Goal: Task Accomplishment & Management: Manage account settings

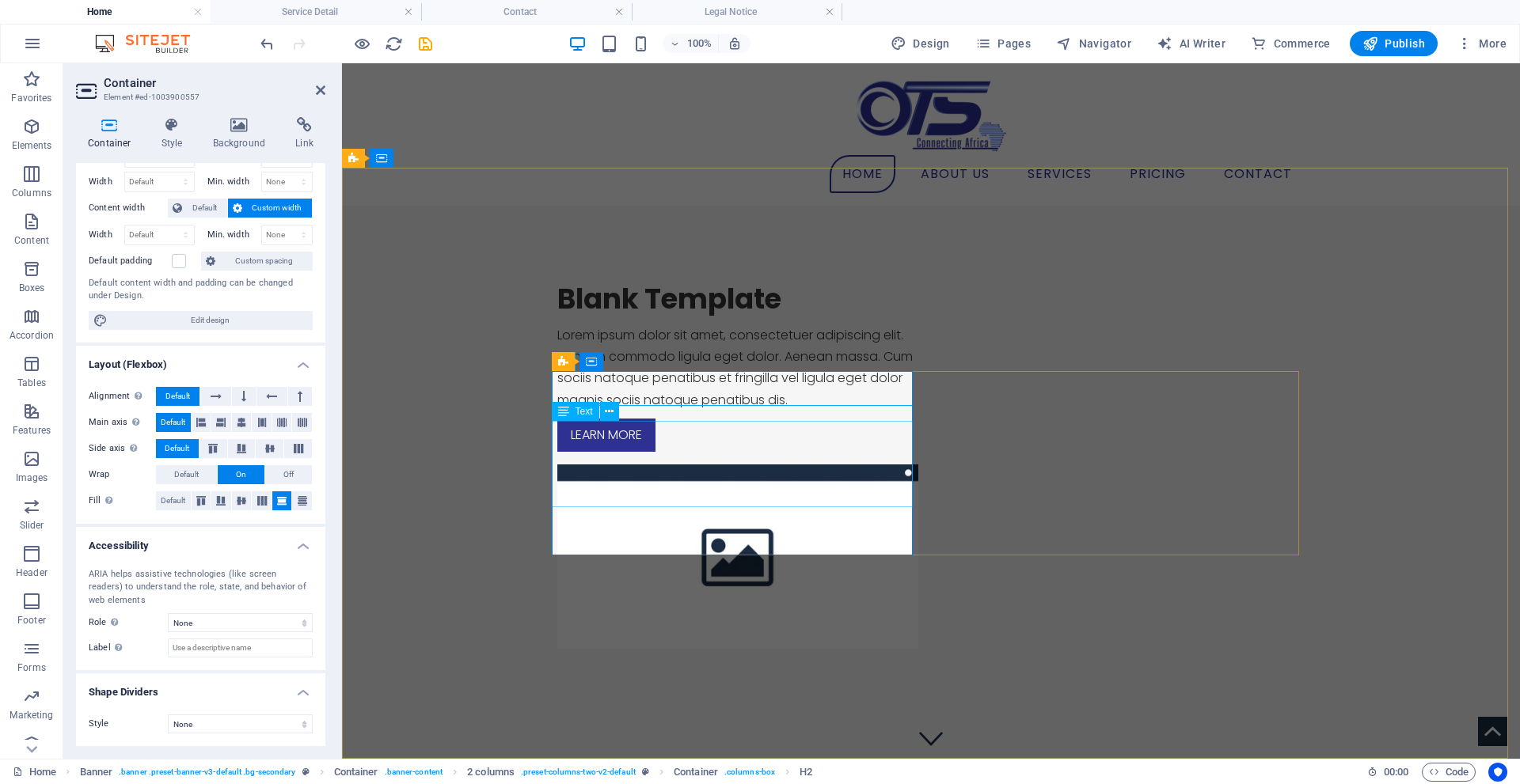
click at [607, 411] on div "Lorem ipsum dolor sit amet, consectetuer adipiscing elit. Aenean commodo ligula…" at bounding box center [738, 367] width 361 height 86
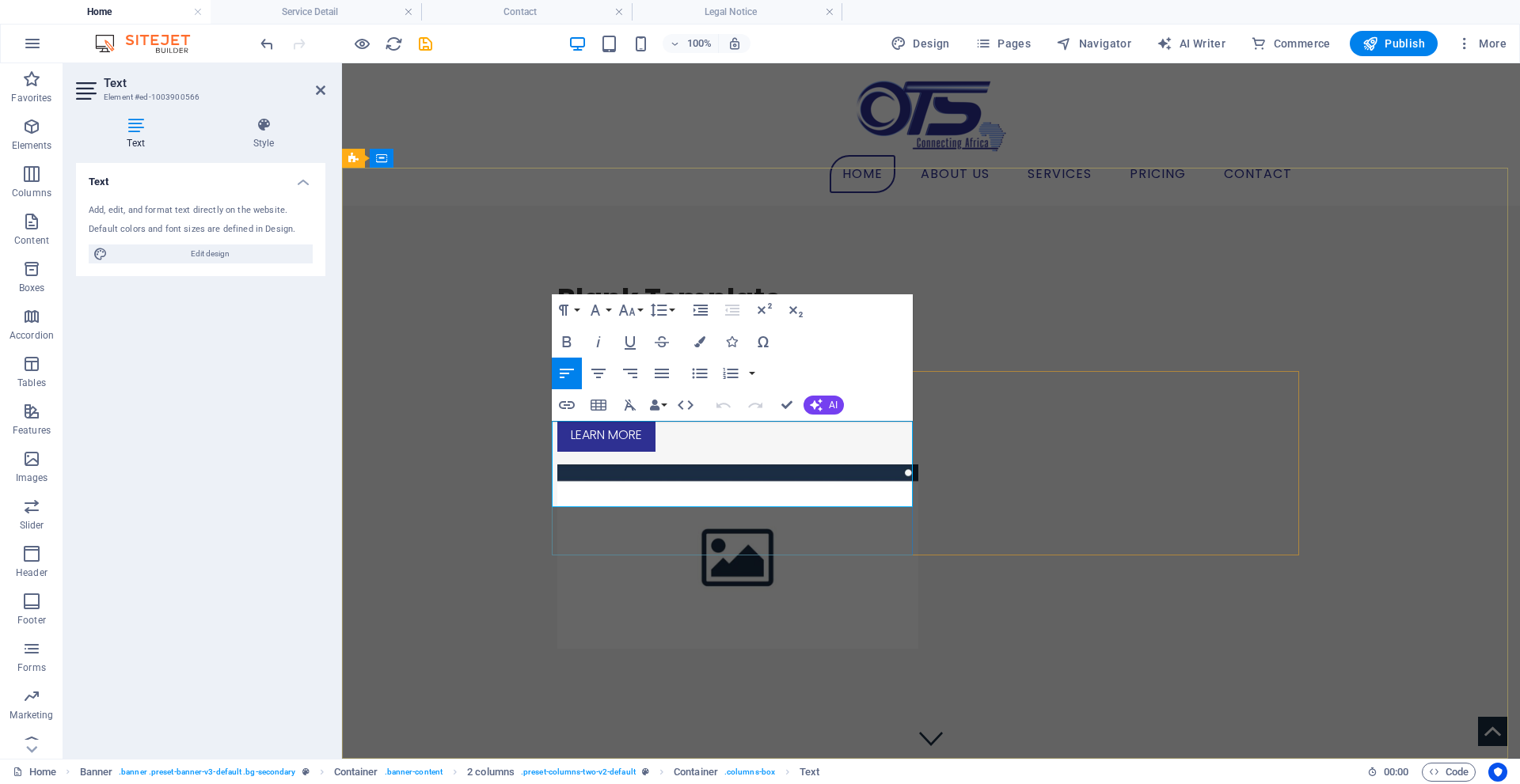
click at [682, 411] on p "Lorem ipsum dolor sit amet, consectetuer adipiscing elit. Aenean commodo ligula…" at bounding box center [738, 367] width 361 height 86
click at [689, 411] on p "Lorem ipsum dolor sit amet, consectetuer adipiscing elit. Aenean commodo ligula…" at bounding box center [738, 367] width 361 height 86
click at [918, 464] on figure at bounding box center [738, 557] width 361 height 185
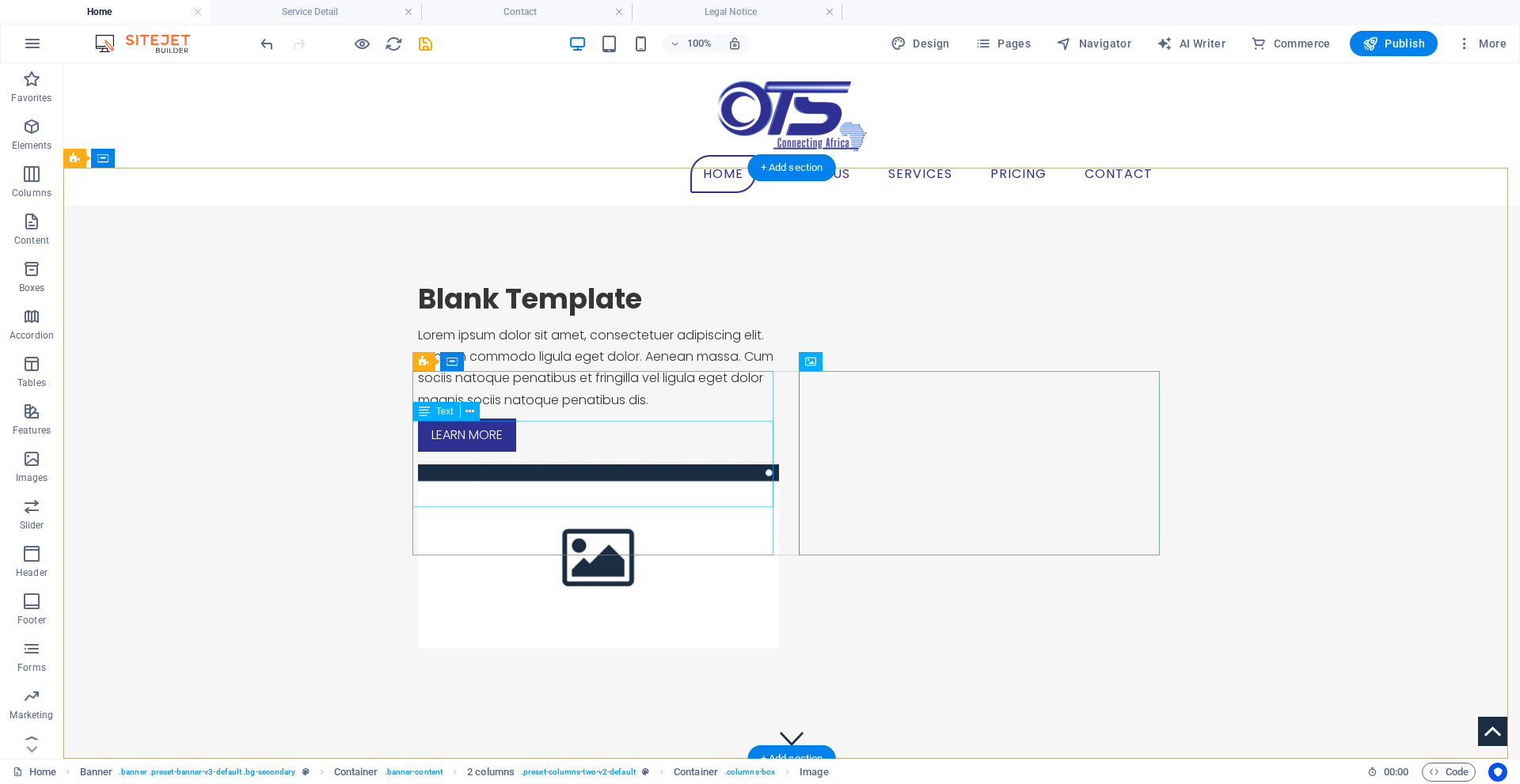
click at [581, 411] on div "Lorem ipsum dolor sit amet, consectetuer adipiscing elit. Aenean commodo ligula…" at bounding box center [599, 367] width 361 height 86
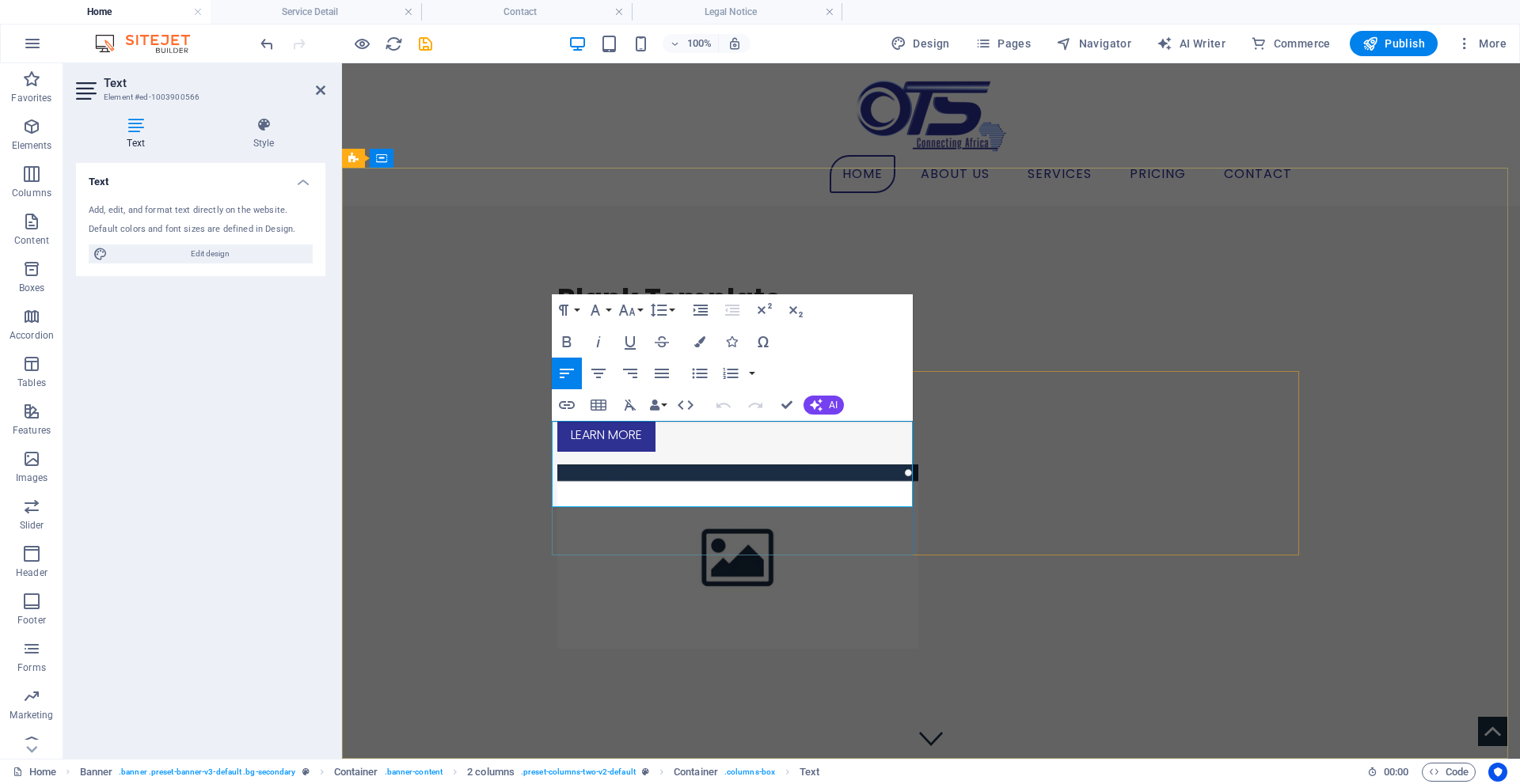
click at [718, 411] on p "Lorem ipsum dolor sit amet, consectetuer adipiscing elit. Aenean commodo ligula…" at bounding box center [738, 367] width 361 height 86
click at [1048, 275] on div "Blank Template Lorem ipsum dolor sit amet, consectetuer adipiscing elit. Aenean…" at bounding box center [930, 464] width 1177 height 519
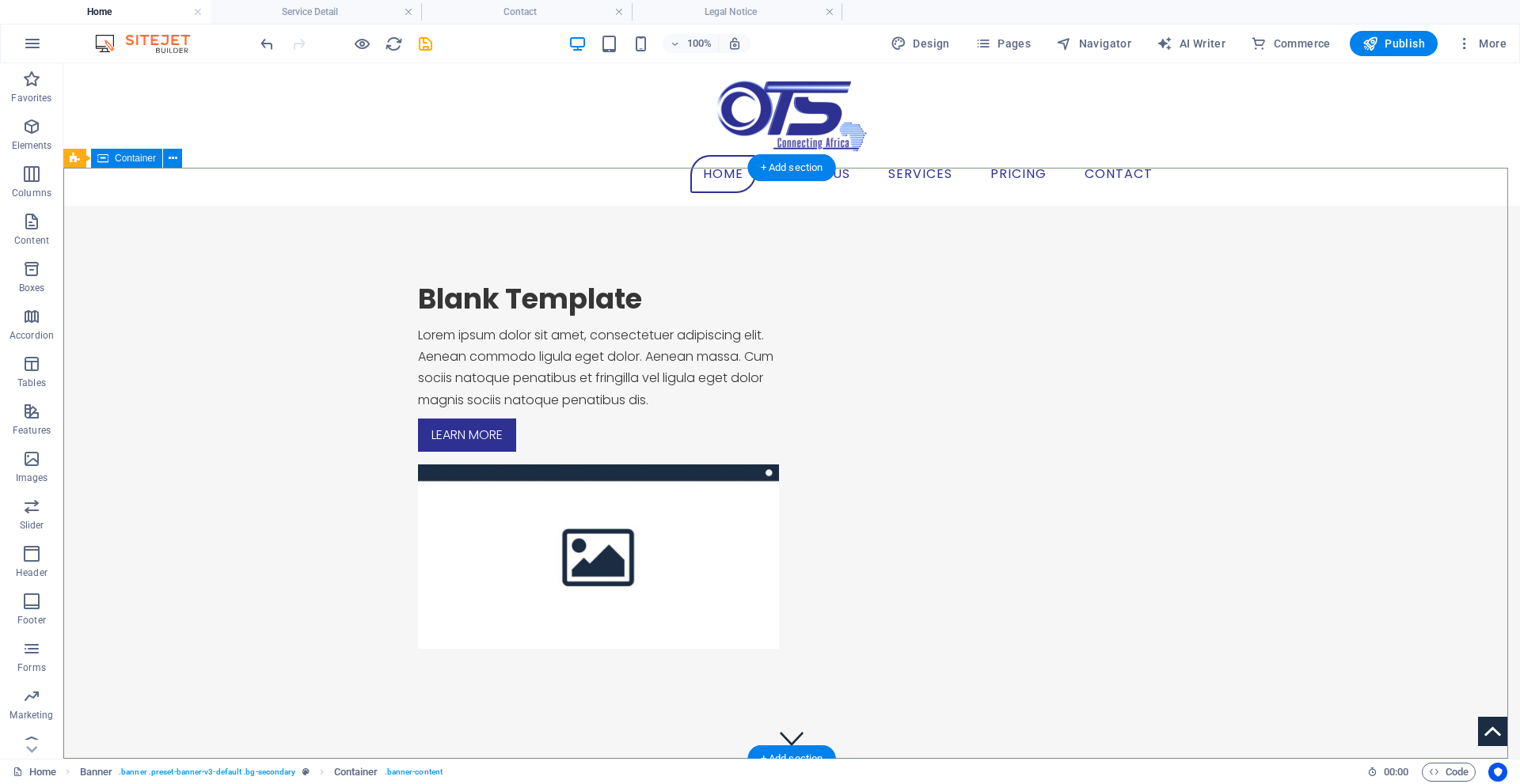
click at [566, 365] on div "Blank Template Lorem ipsum dolor sit amet, consectetuer adipiscing elit. Aenean…" at bounding box center [791, 464] width 1456 height 519
click at [553, 317] on div "Blank Template" at bounding box center [599, 299] width 361 height 35
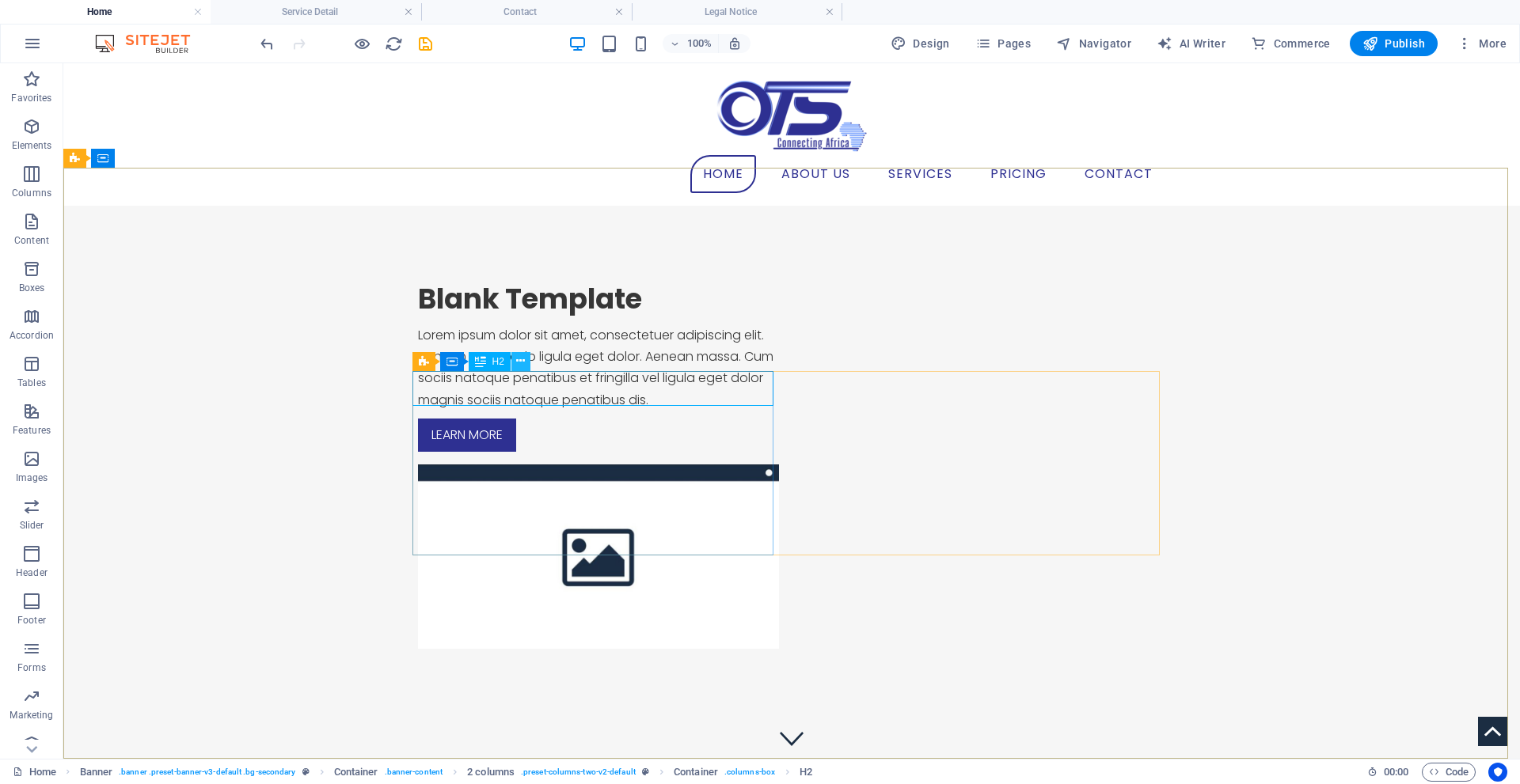
click at [517, 354] on icon at bounding box center [520, 361] width 9 height 17
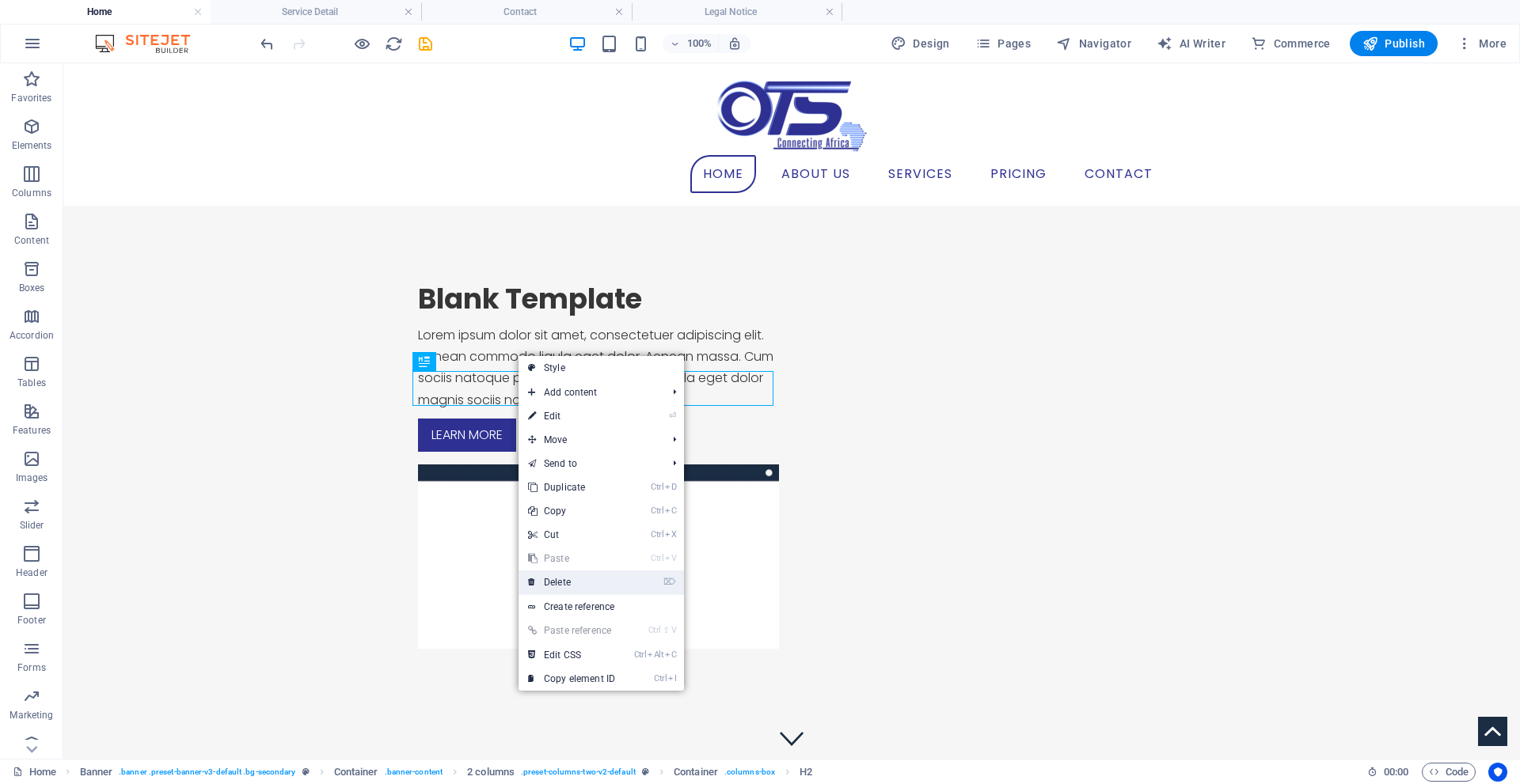
click at [558, 576] on link "⌦ Delete" at bounding box center [571, 583] width 106 height 24
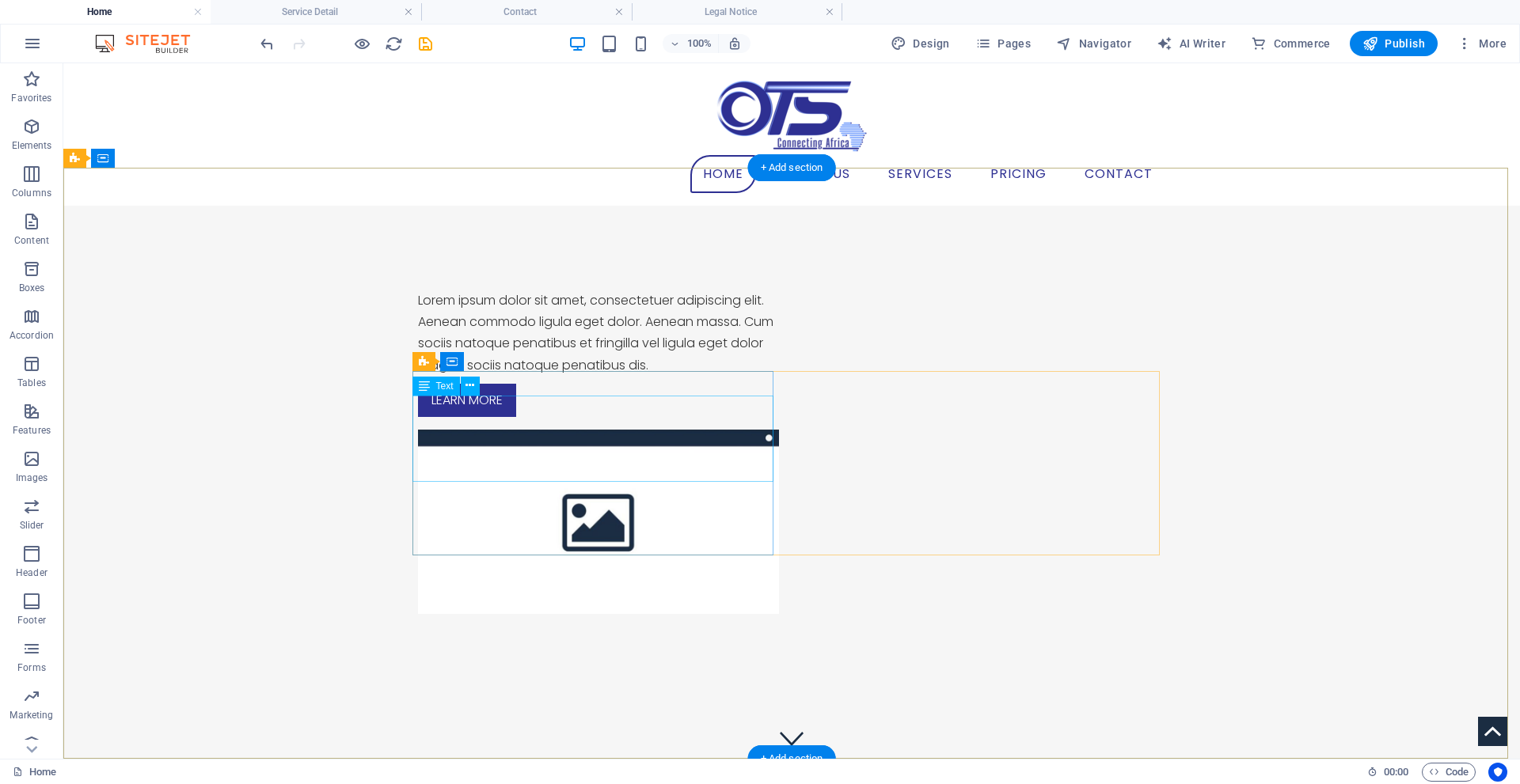
click at [572, 376] on div "Lorem ipsum dolor sit amet, consectetuer adipiscing elit. Aenean commodo ligula…" at bounding box center [599, 332] width 361 height 86
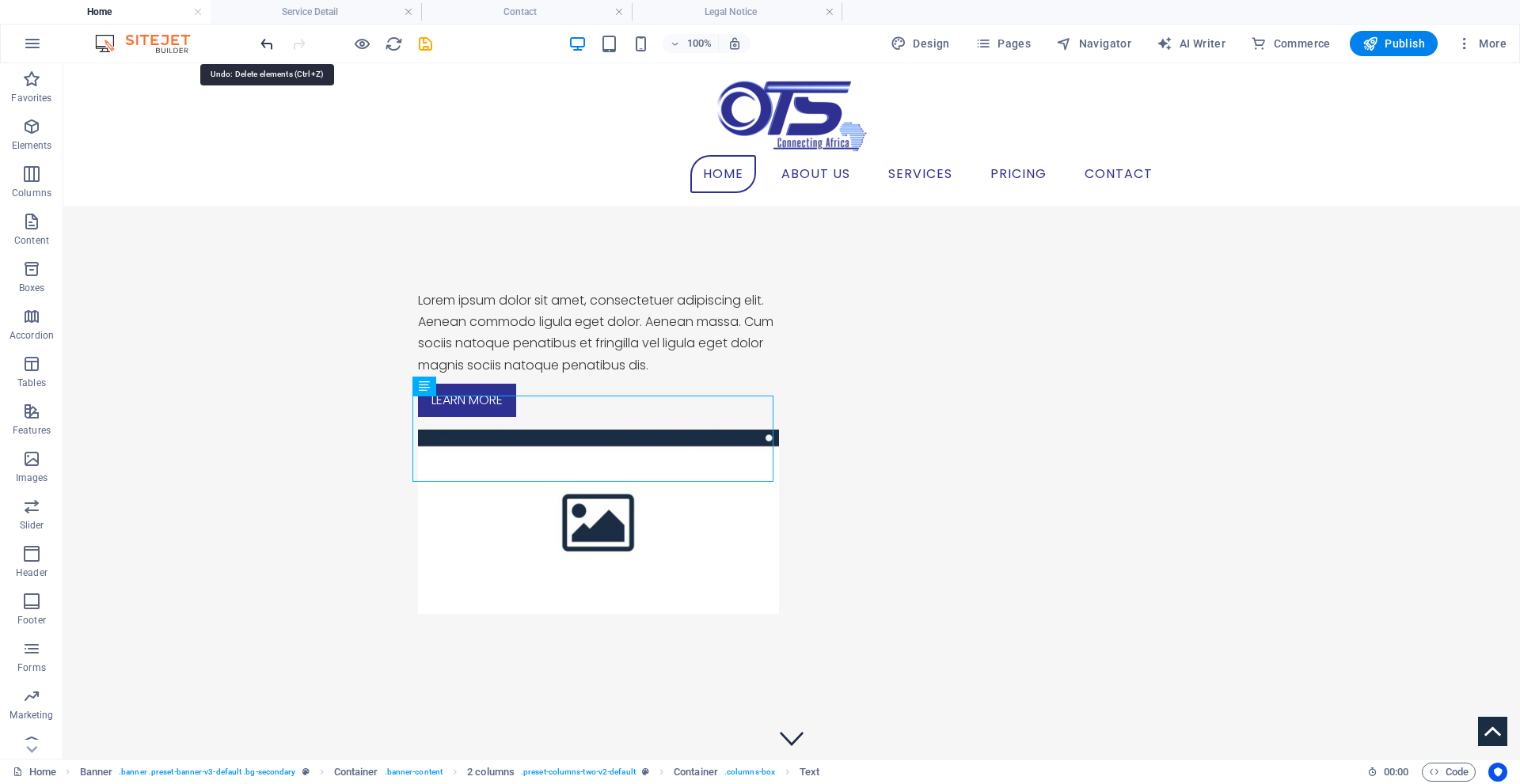
click at [265, 36] on icon "undo" at bounding box center [267, 44] width 18 height 18
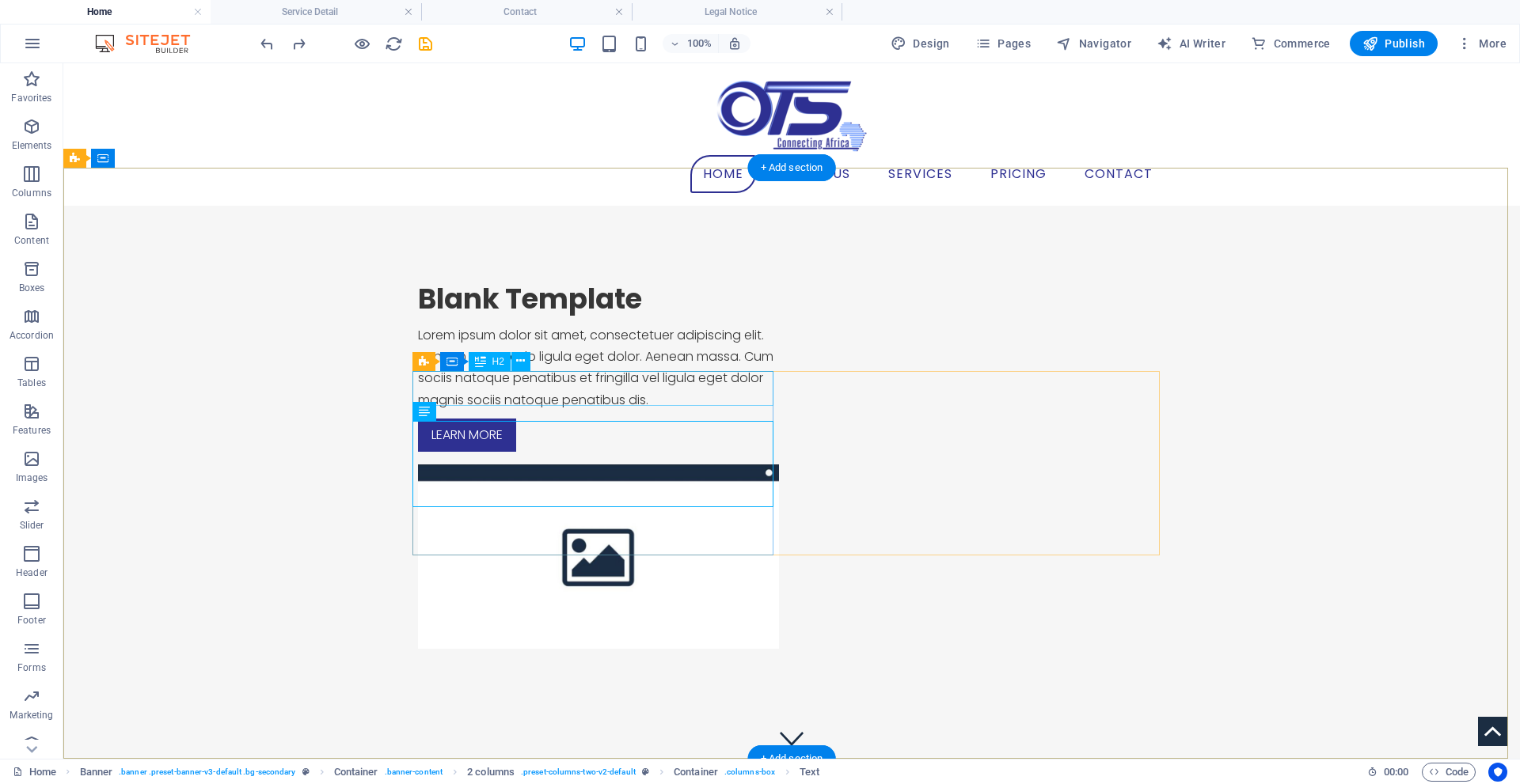
click at [680, 317] on div "Blank Template" at bounding box center [599, 299] width 361 height 35
click at [744, 452] on div "Learn more" at bounding box center [599, 435] width 361 height 33
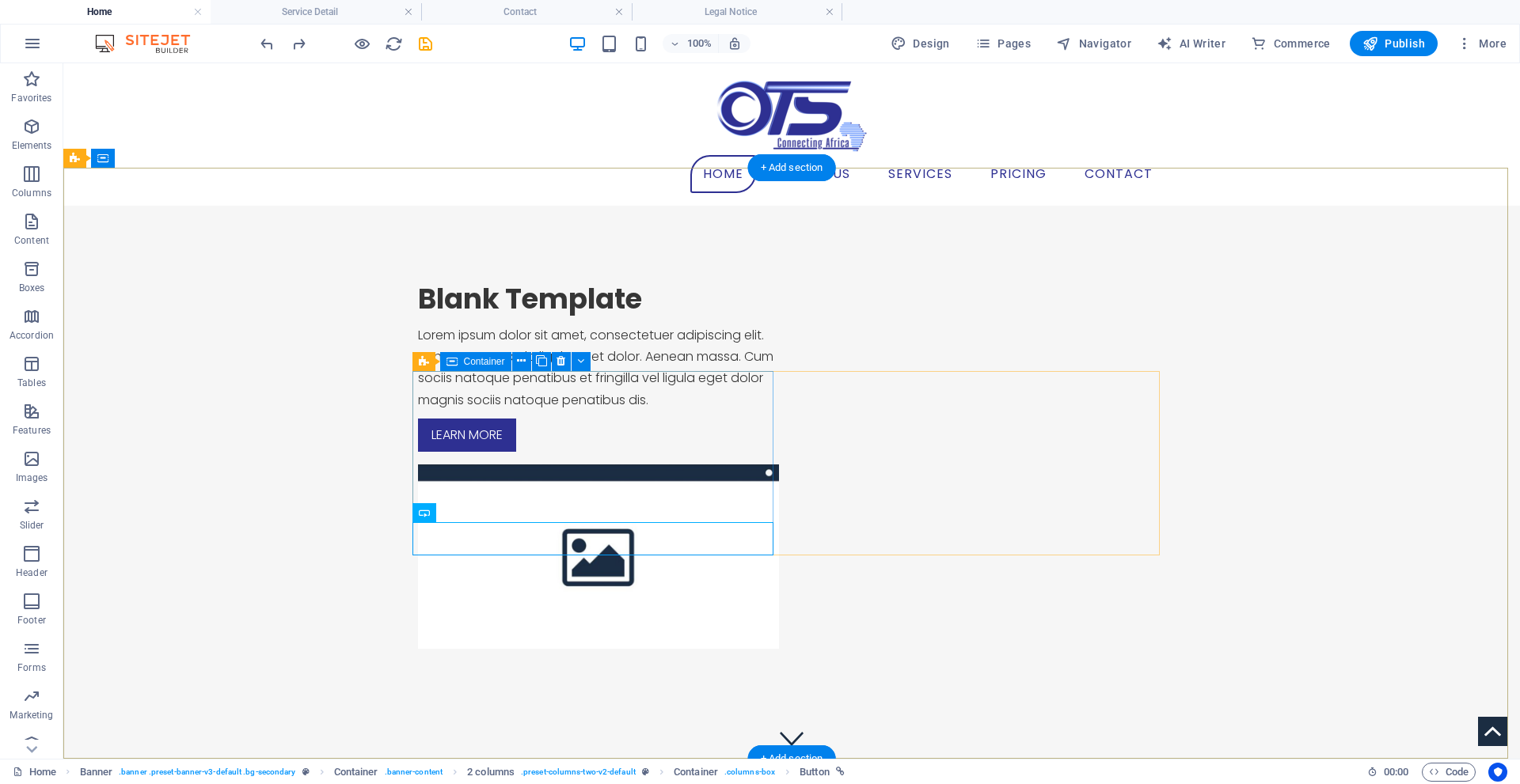
click at [744, 452] on div "Blank Template Lorem ipsum dolor sit amet, consectetuer adipiscing elit. Aenean…" at bounding box center [599, 366] width 361 height 170
click at [557, 360] on icon at bounding box center [561, 361] width 9 height 17
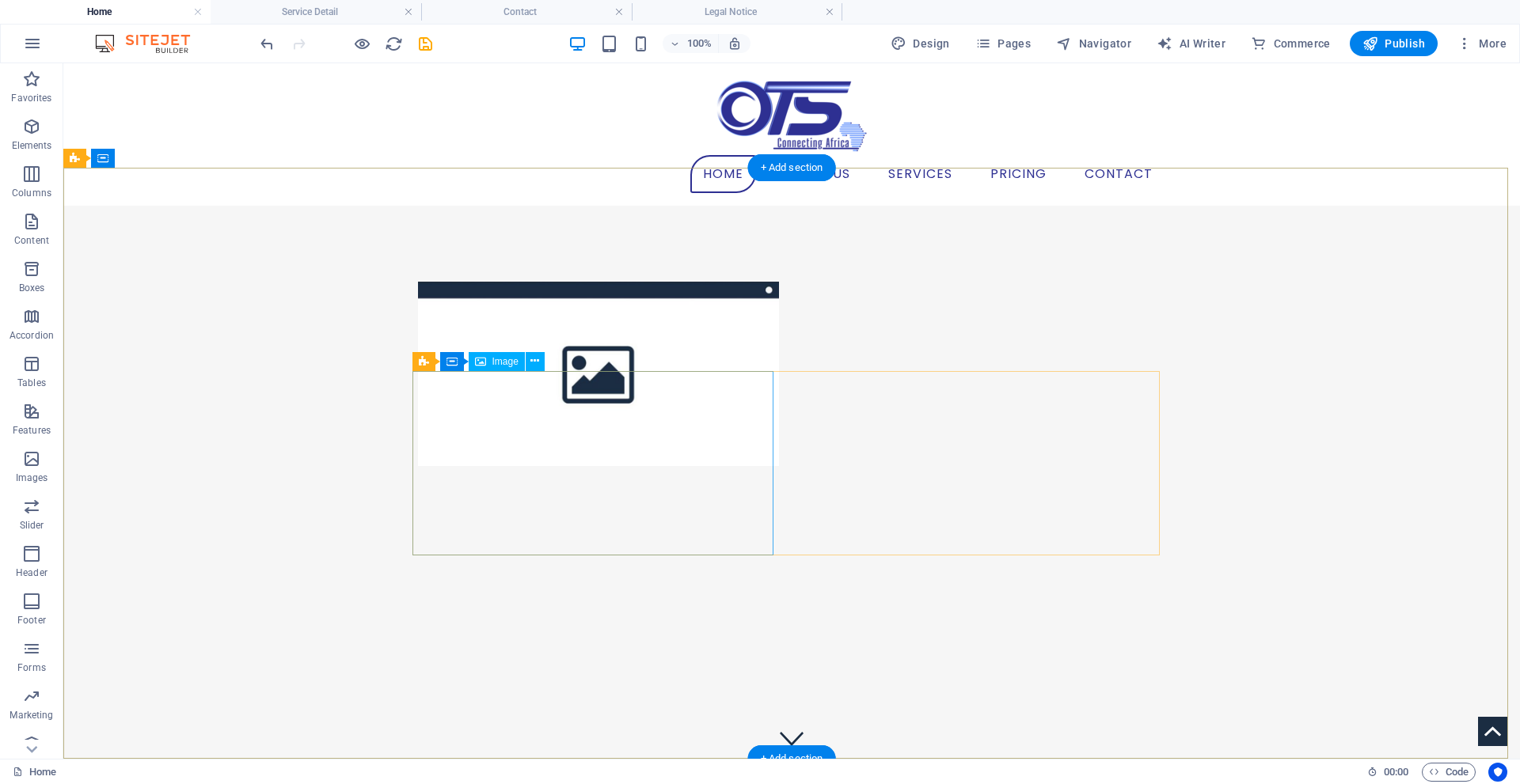
click at [749, 418] on figure at bounding box center [599, 374] width 361 height 185
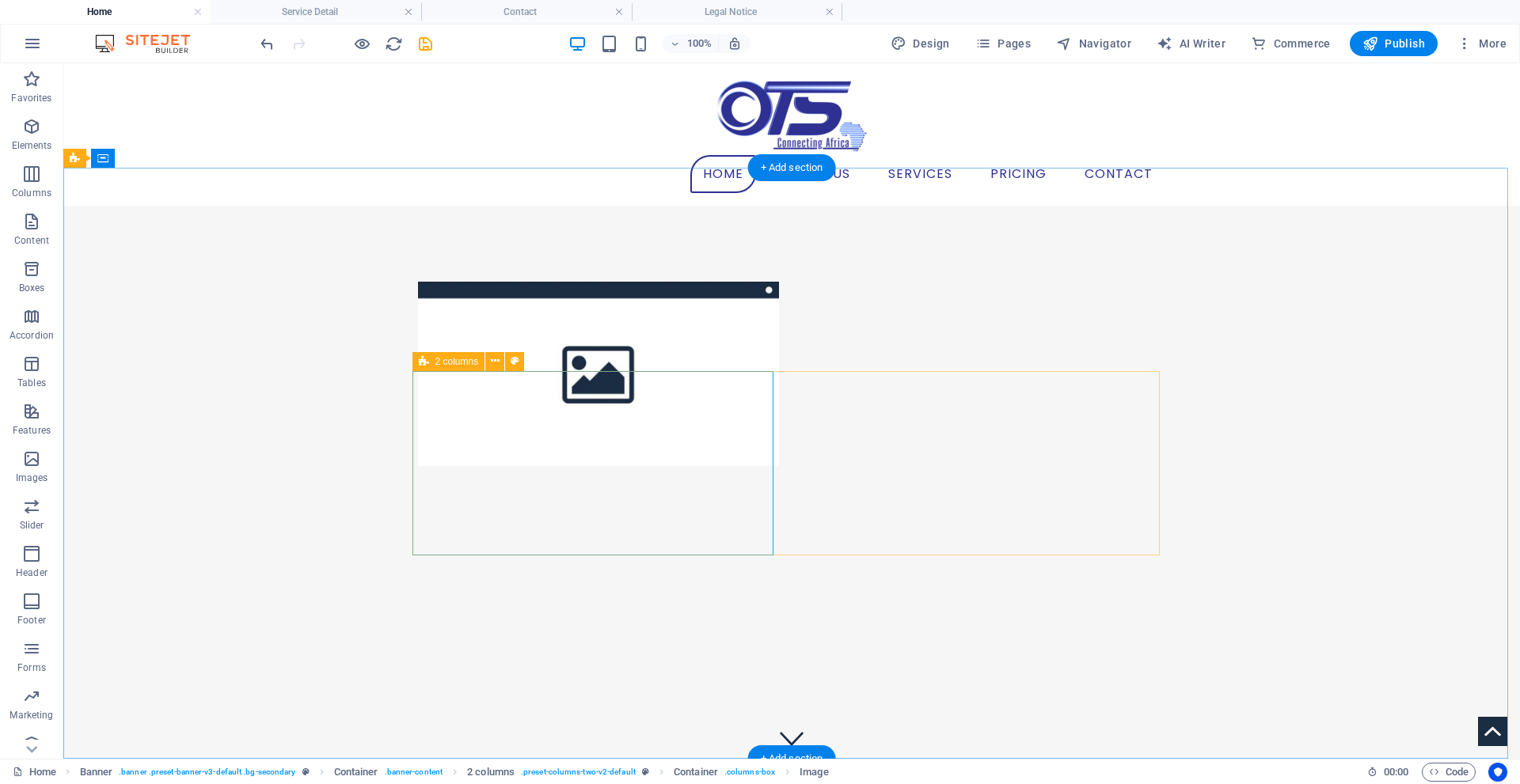
click at [916, 448] on div at bounding box center [791, 374] width 748 height 185
click at [536, 356] on icon at bounding box center [534, 361] width 9 height 17
click at [827, 466] on div at bounding box center [791, 374] width 748 height 185
click at [494, 361] on icon at bounding box center [494, 361] width 9 height 17
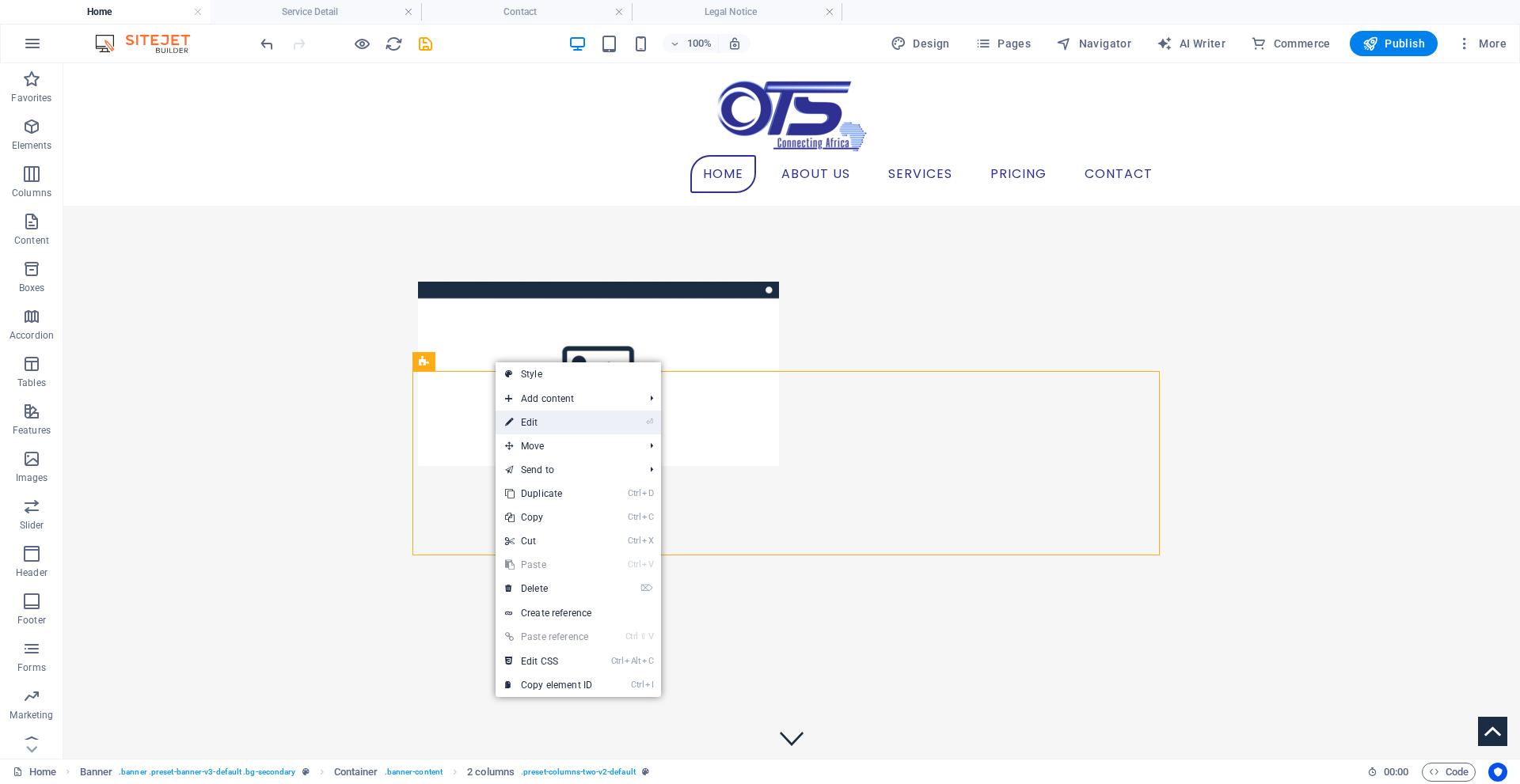
click at [544, 422] on link "⏎ Edit" at bounding box center [548, 423] width 106 height 24
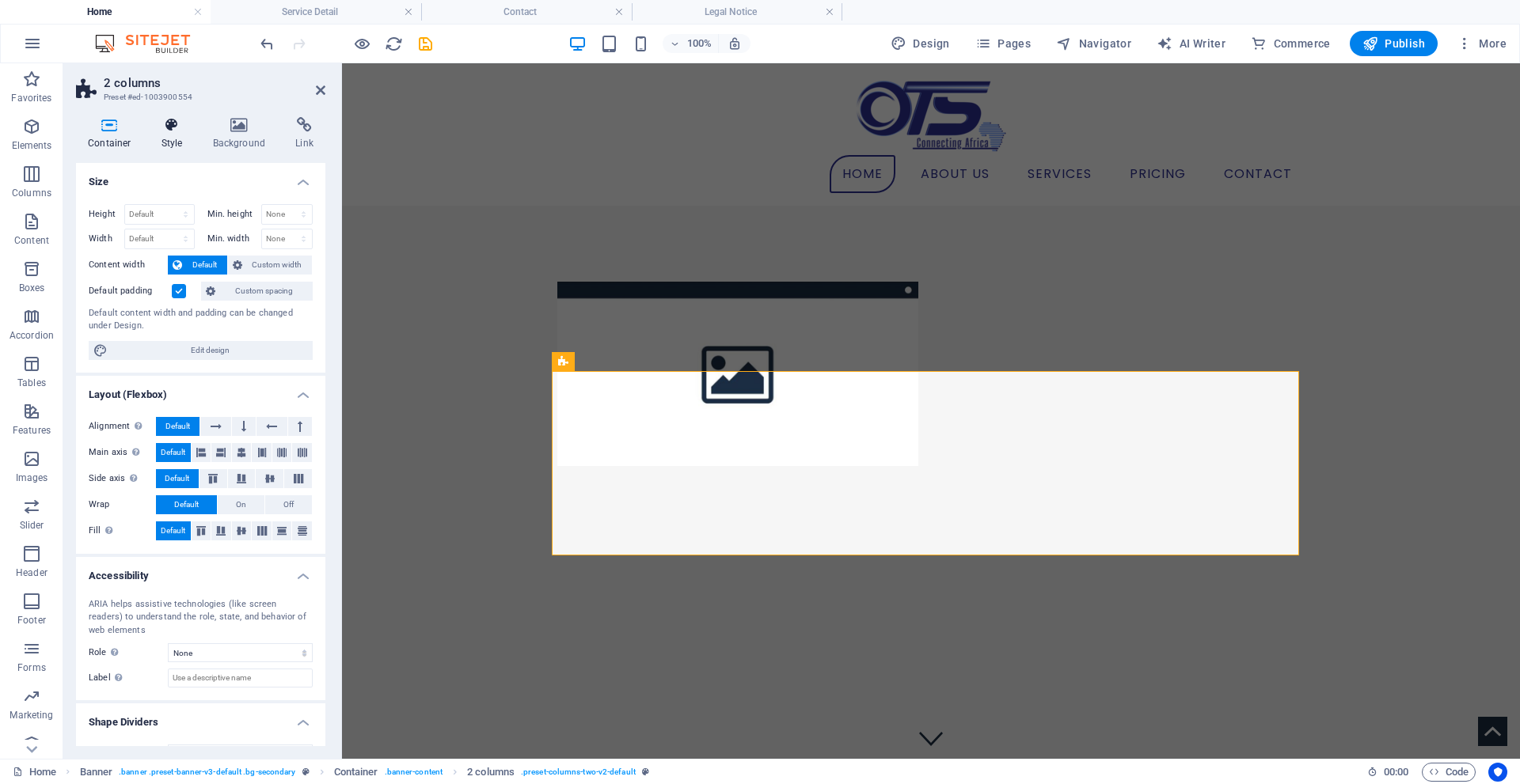
click at [182, 125] on icon at bounding box center [172, 125] width 45 height 16
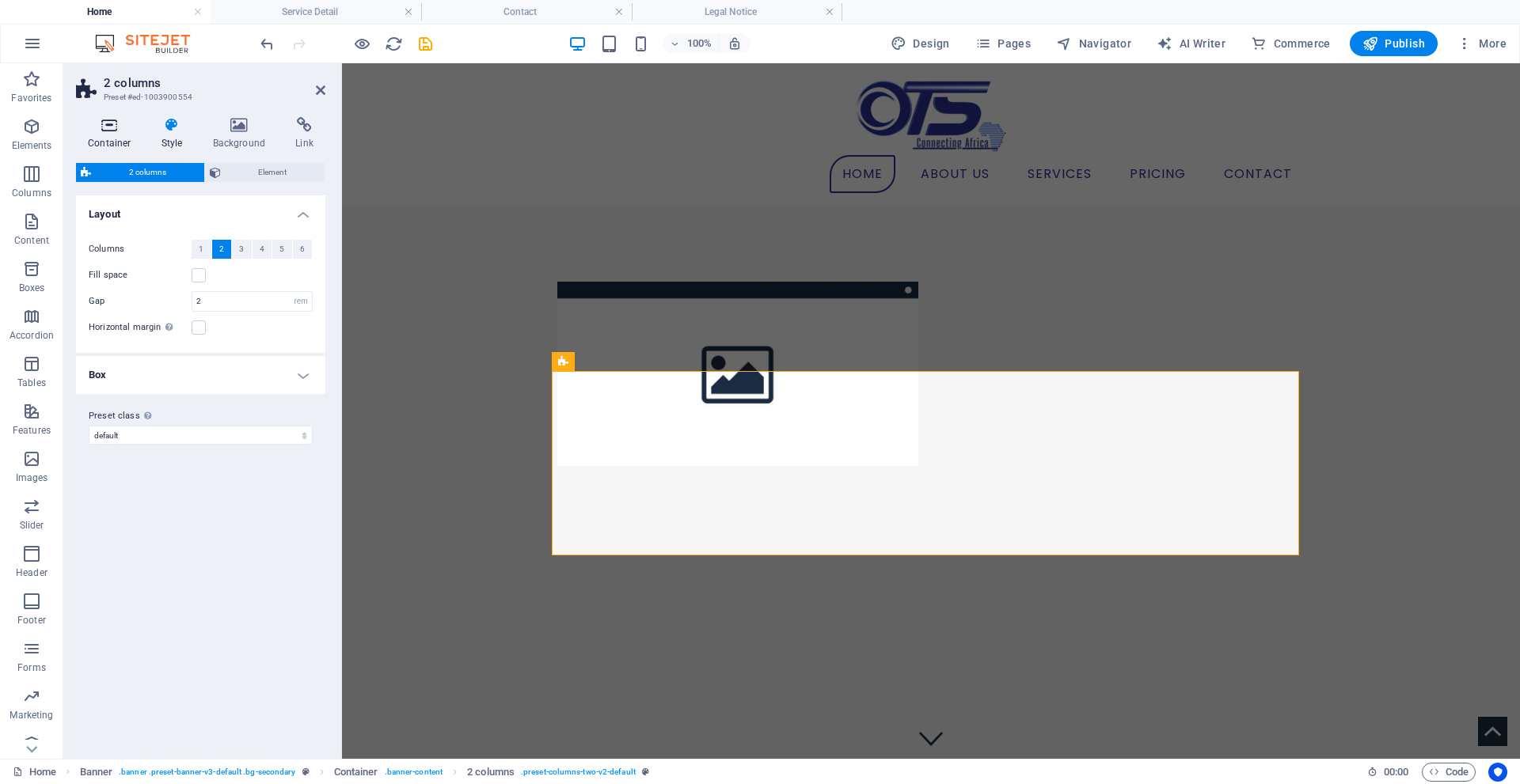
click at [108, 123] on icon at bounding box center [110, 125] width 68 height 16
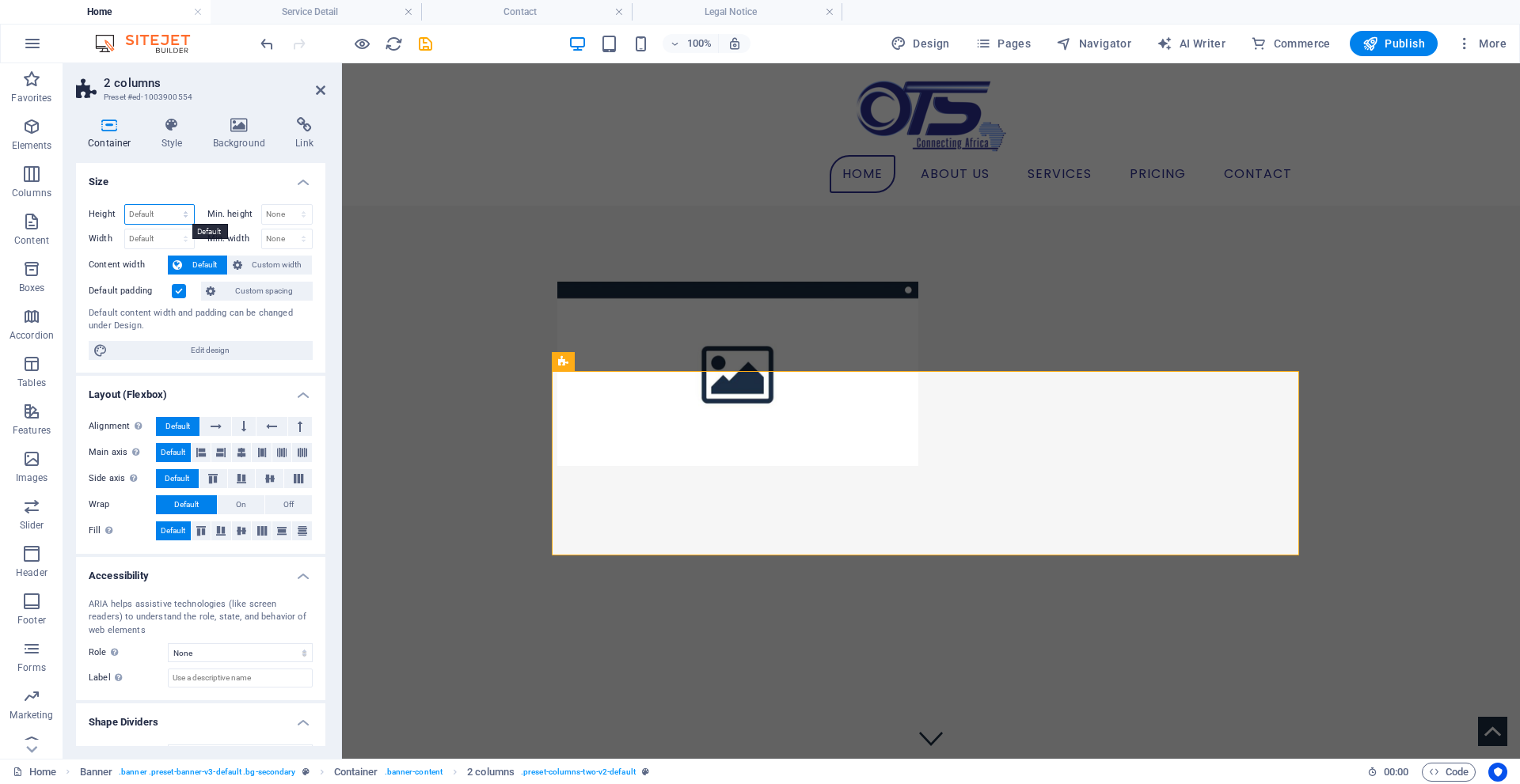
click at [155, 216] on select "Default px rem % vh vw" at bounding box center [159, 214] width 69 height 19
select select "px"
click at [170, 205] on select "Default px rem % vh vw" at bounding box center [159, 214] width 69 height 19
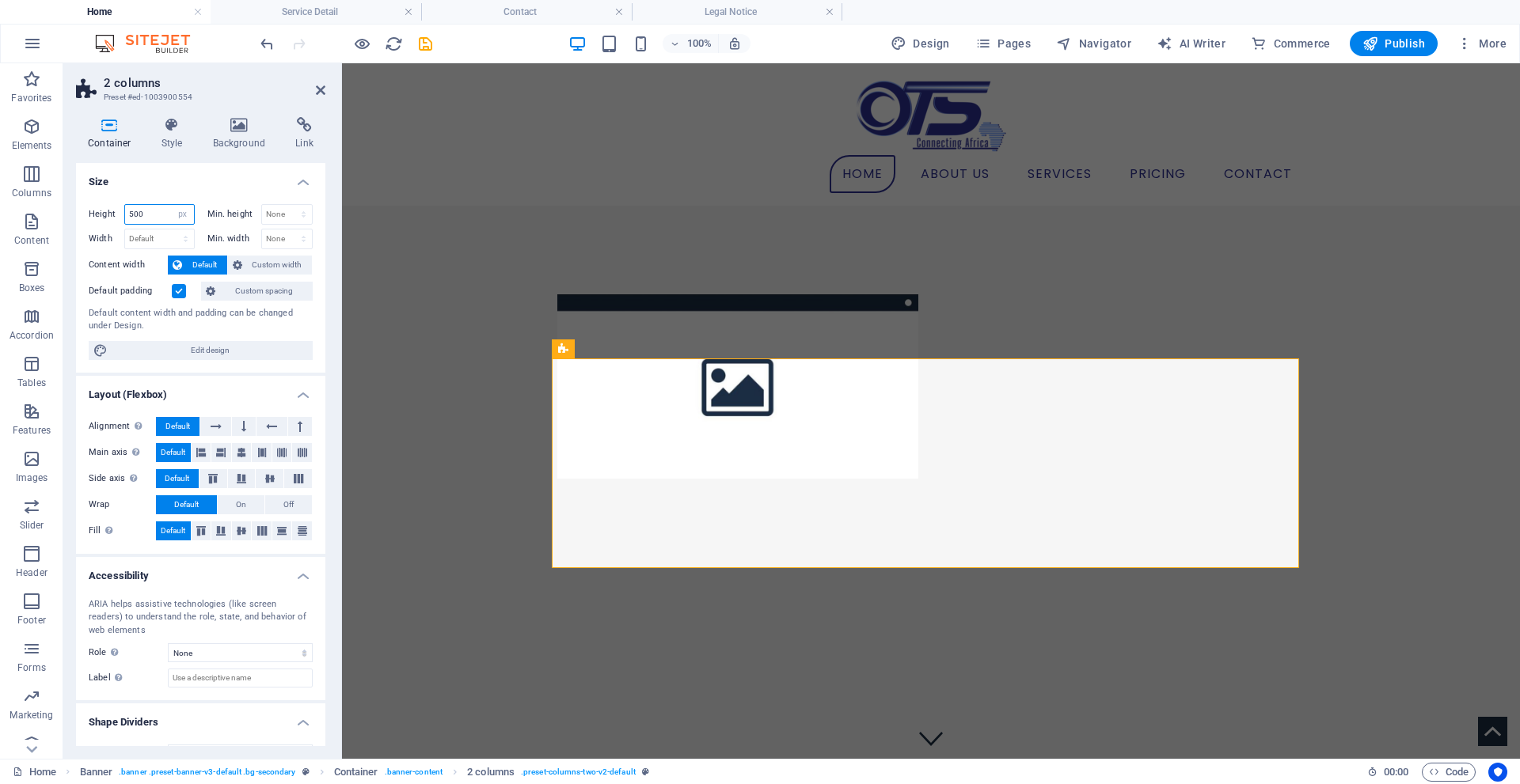
type input "500"
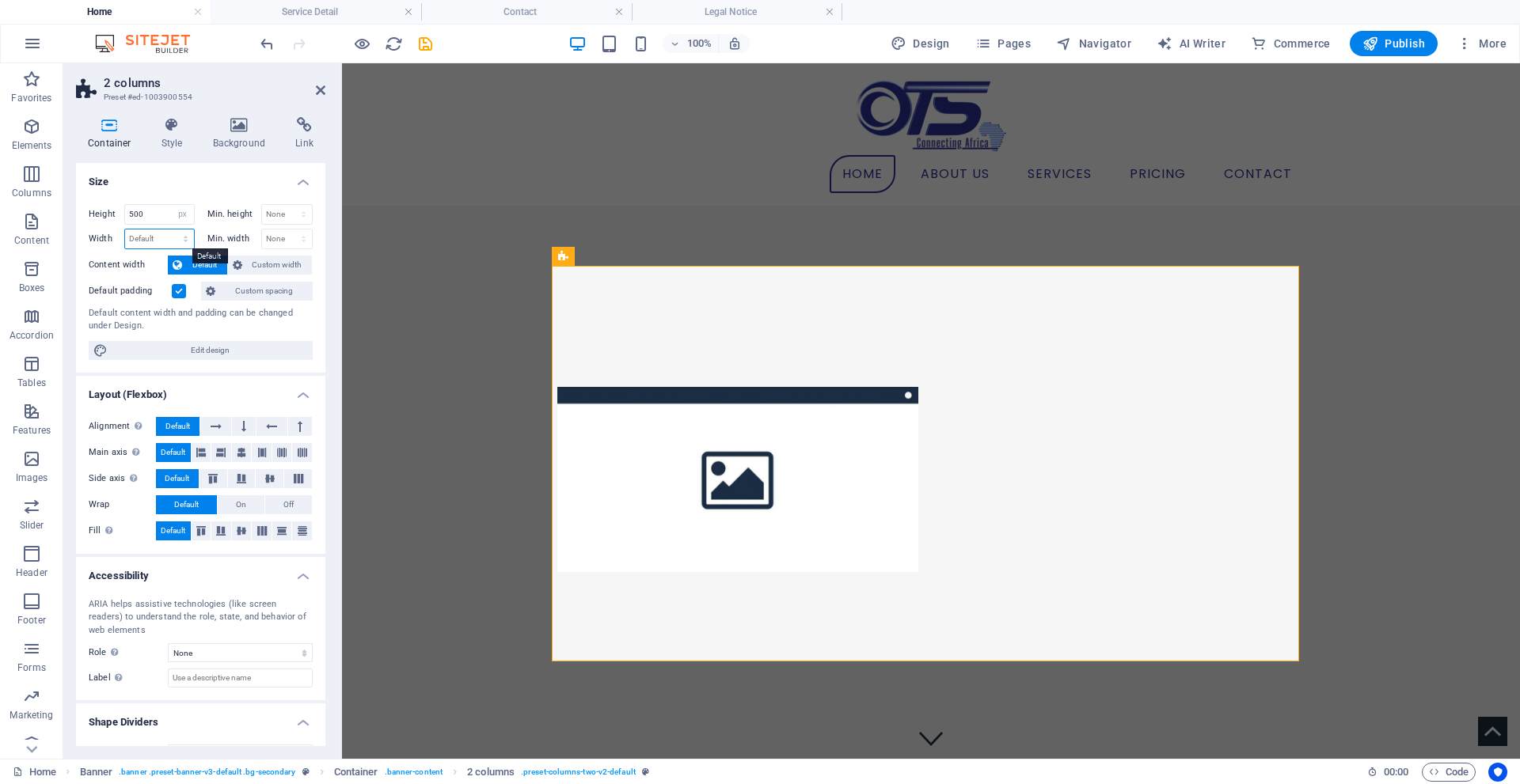
click at [162, 238] on select "Default px rem % em vh vw" at bounding box center [159, 238] width 69 height 19
select select "px"
click at [170, 229] on select "Default px rem % em vh vw" at bounding box center [159, 238] width 69 height 19
type input "980"
click at [200, 182] on h4 "Size" at bounding box center [201, 177] width 249 height 29
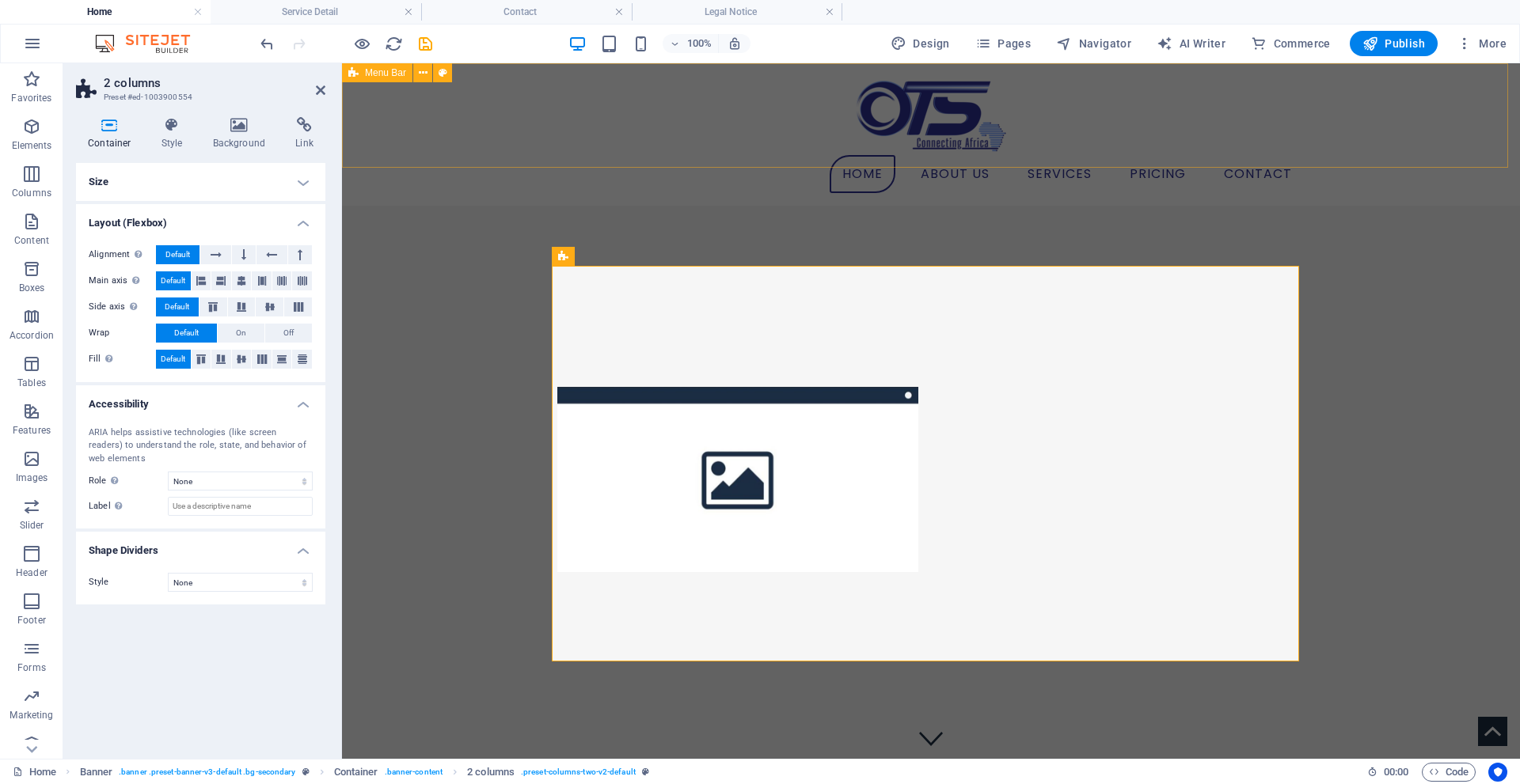
click at [938, 143] on div "Menu Home About us Services Aerial Fibre Underground Fibre Pricing Contact" at bounding box center [930, 135] width 1177 height 143
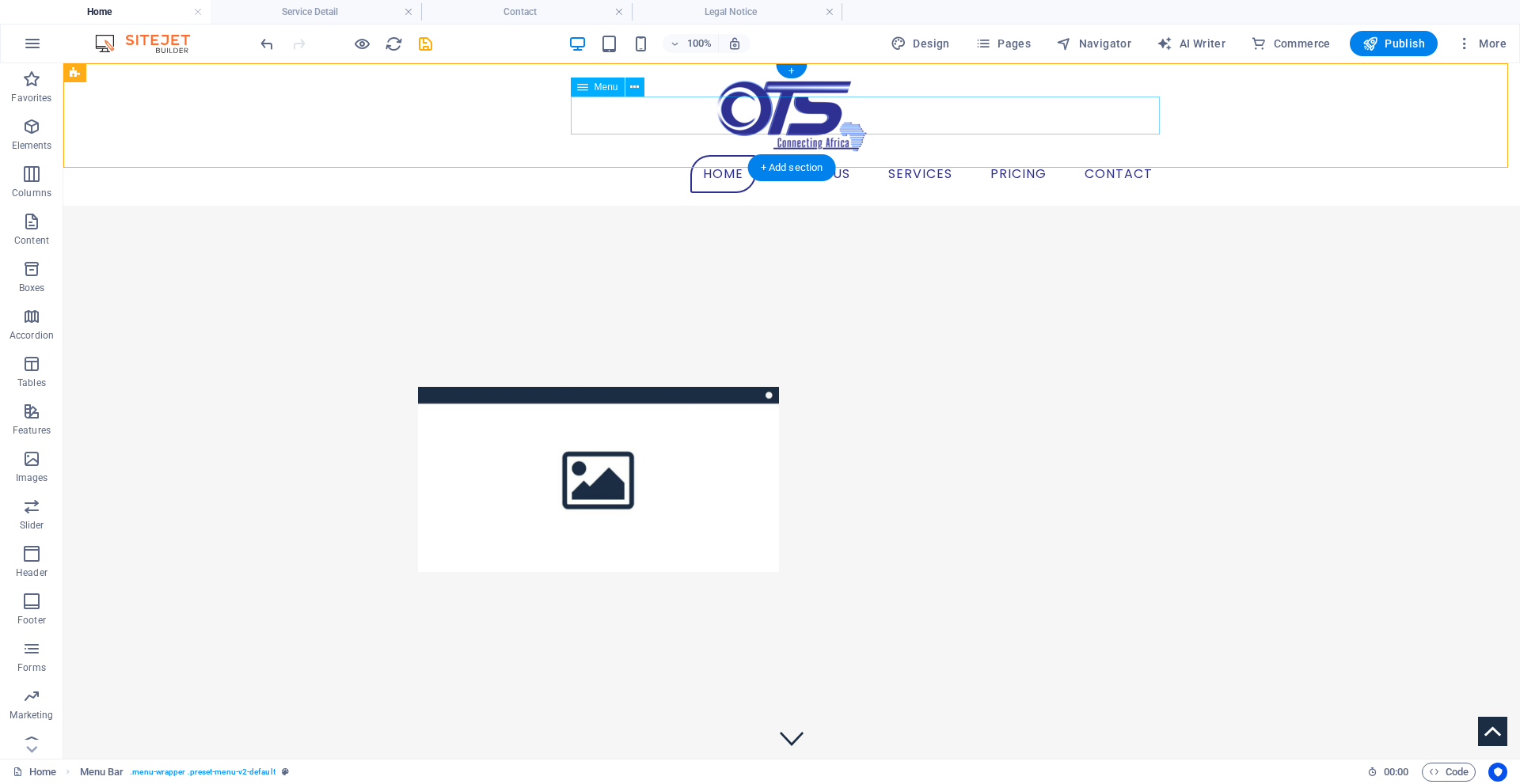
click at [893, 155] on nav "Home About us Services Aerial Fibre Underground Fibre Pricing Contact" at bounding box center [791, 174] width 748 height 38
click at [634, 88] on icon at bounding box center [634, 87] width 9 height 17
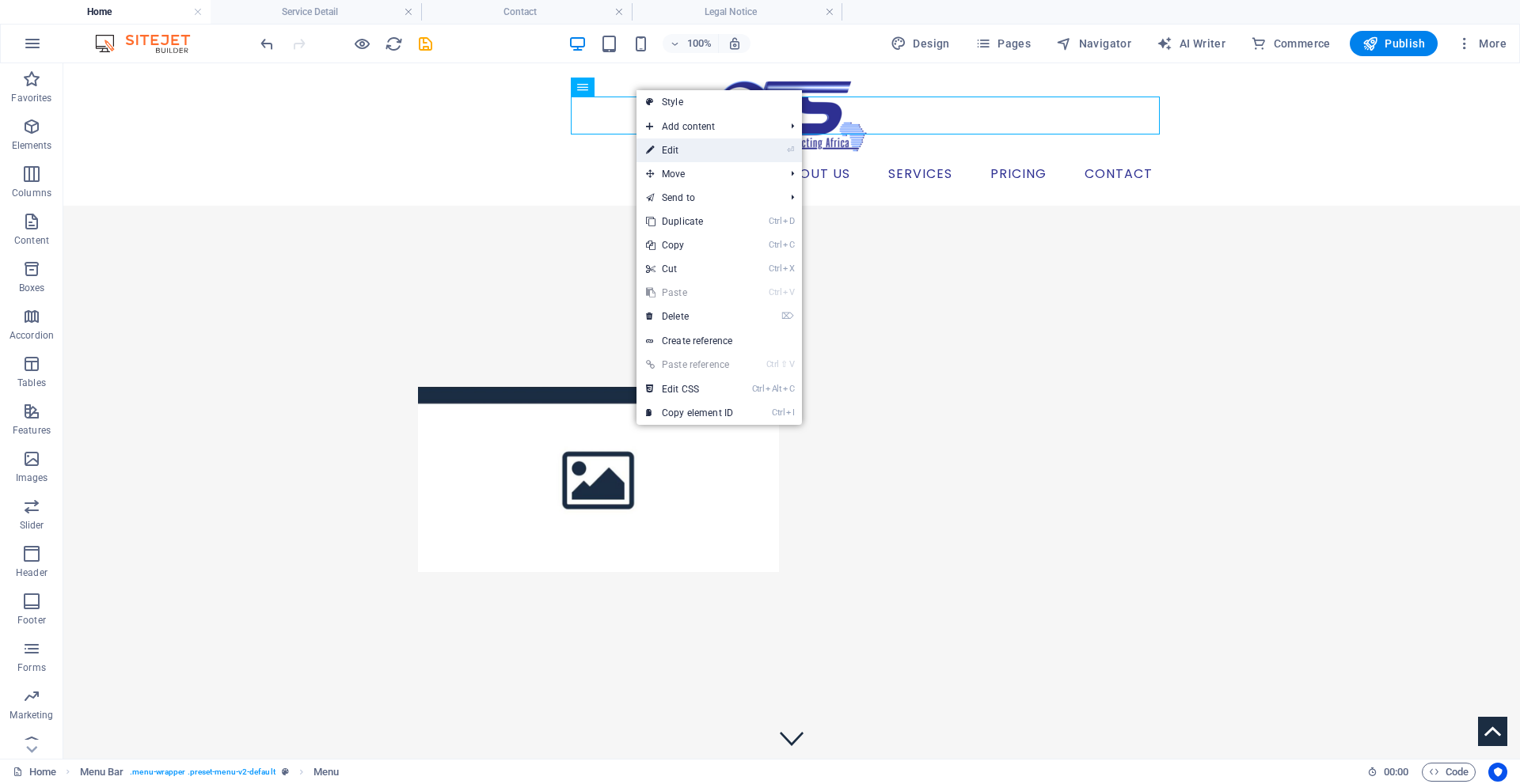
click at [678, 150] on link "⏎ Edit" at bounding box center [689, 151] width 106 height 24
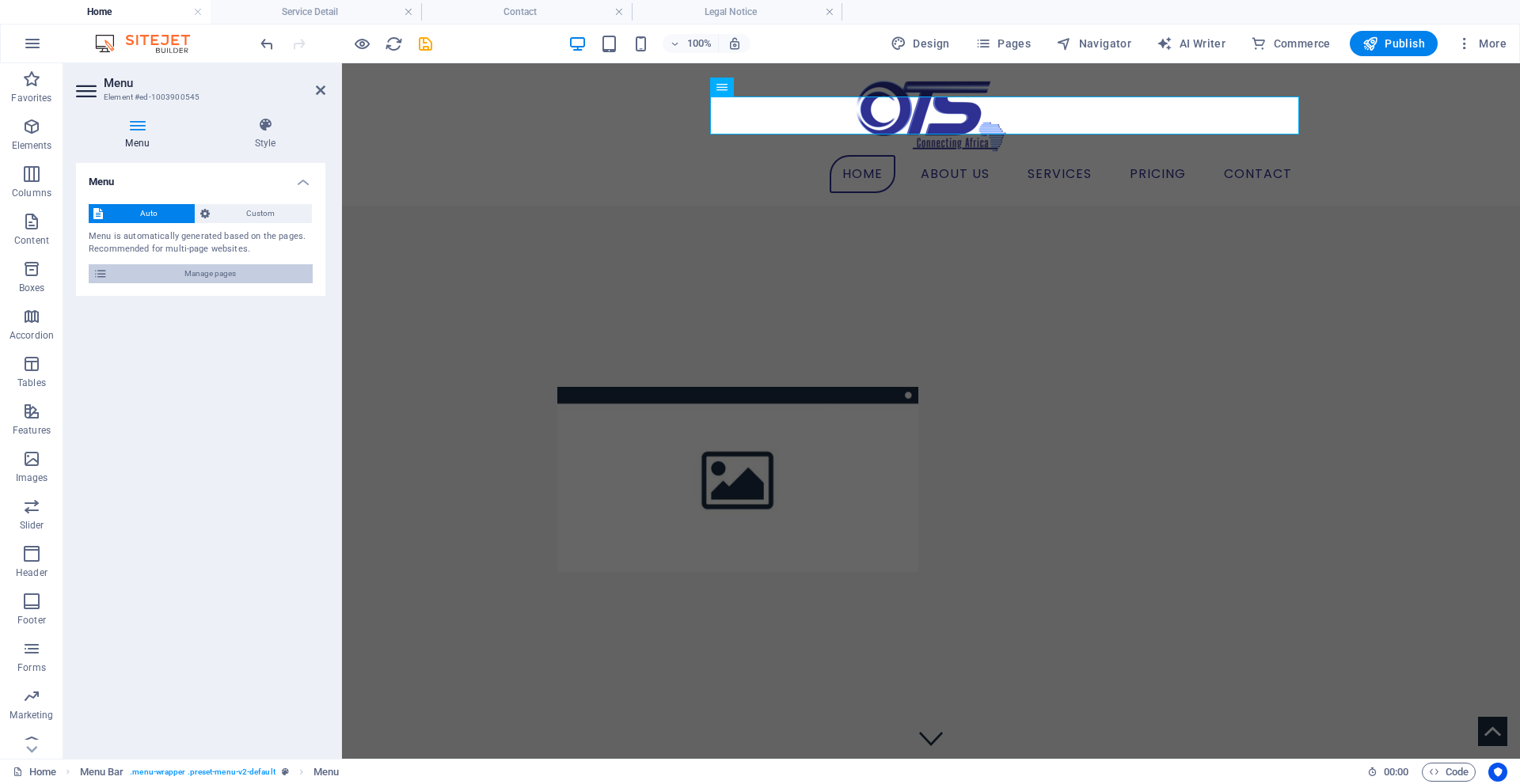
click at [162, 275] on span "Manage pages" at bounding box center [209, 273] width 196 height 19
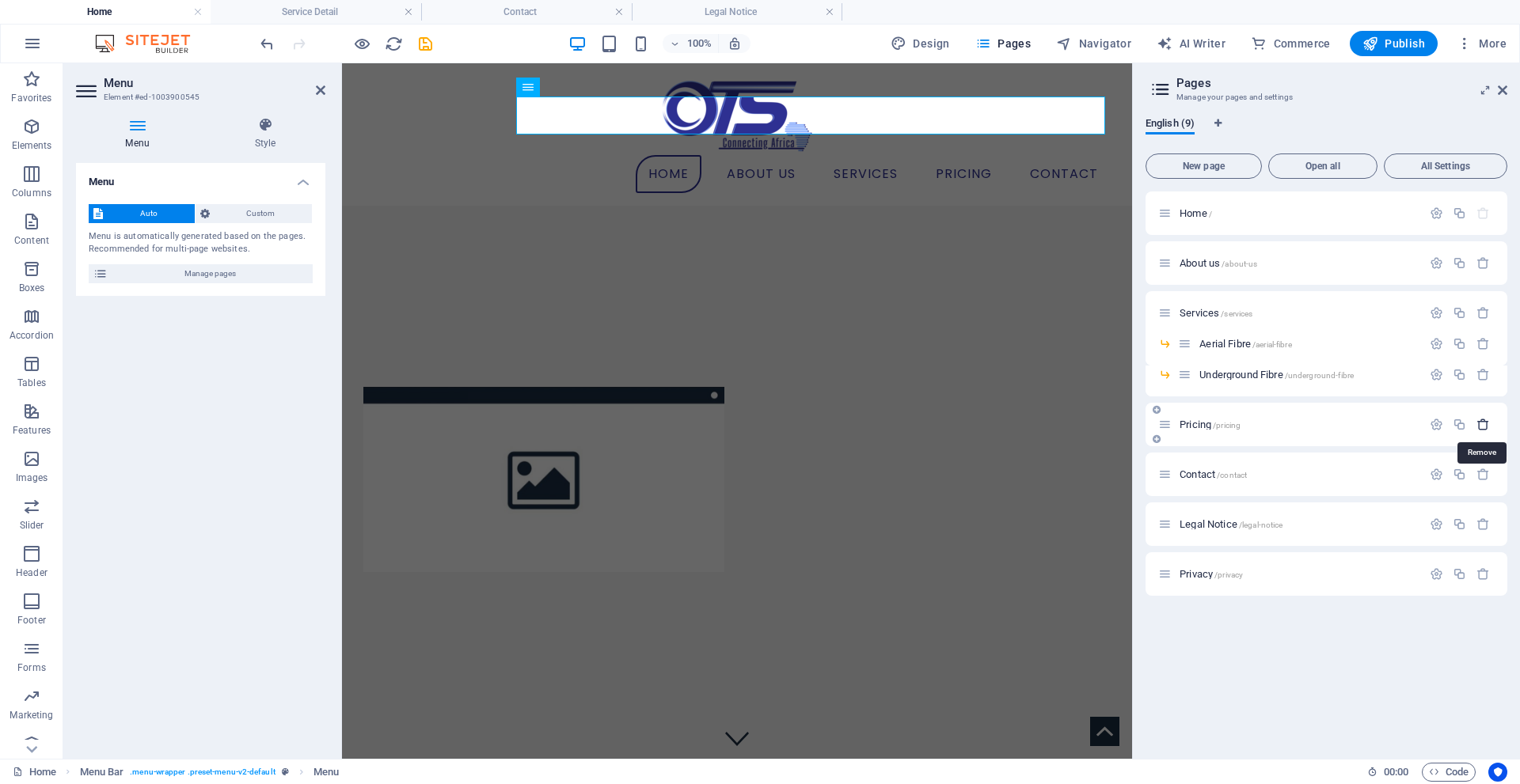
click at [1482, 428] on icon "button" at bounding box center [1483, 425] width 14 height 14
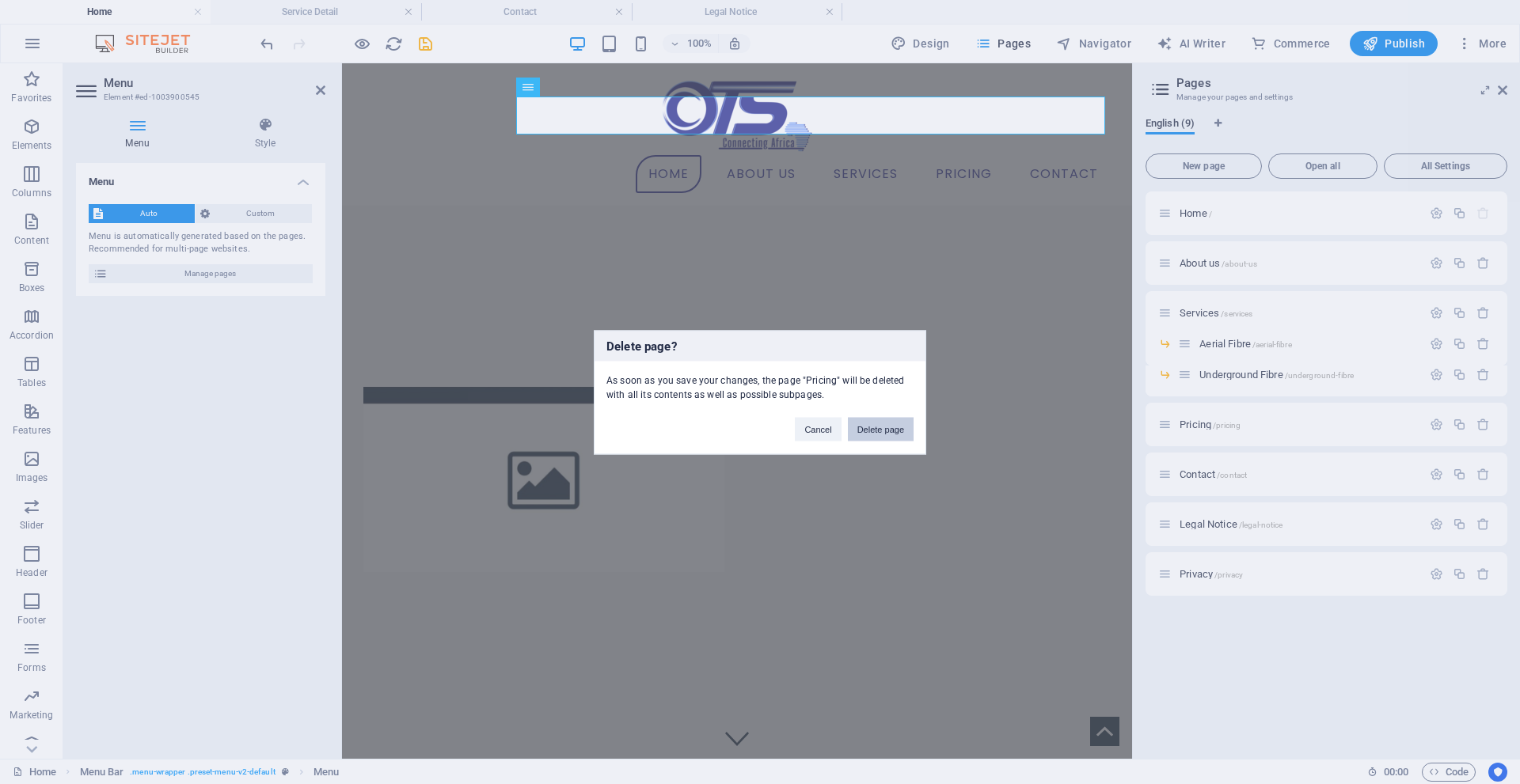
click at [889, 426] on button "Delete page" at bounding box center [881, 429] width 66 height 24
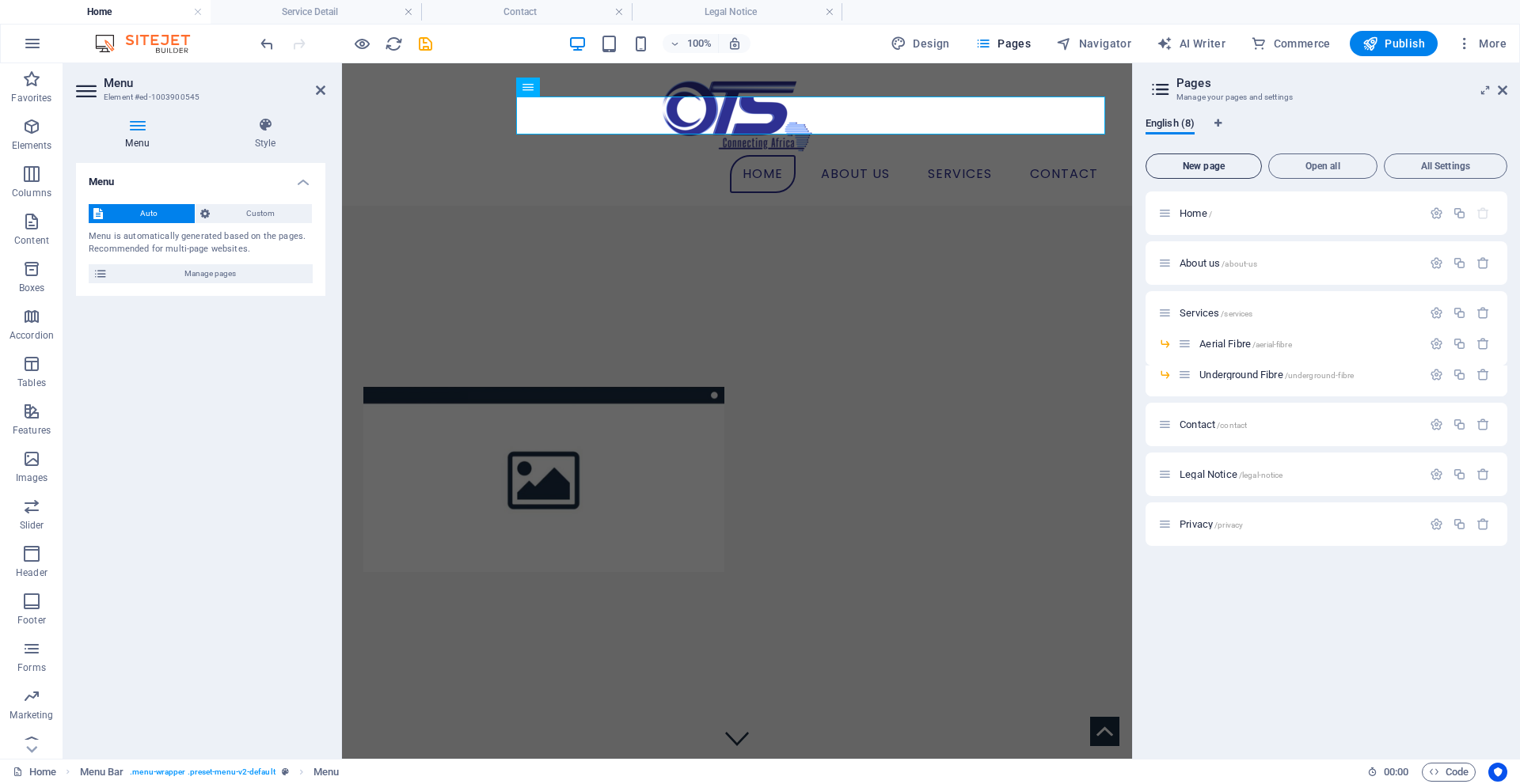
click at [1231, 167] on span "New page" at bounding box center [1203, 167] width 102 height 10
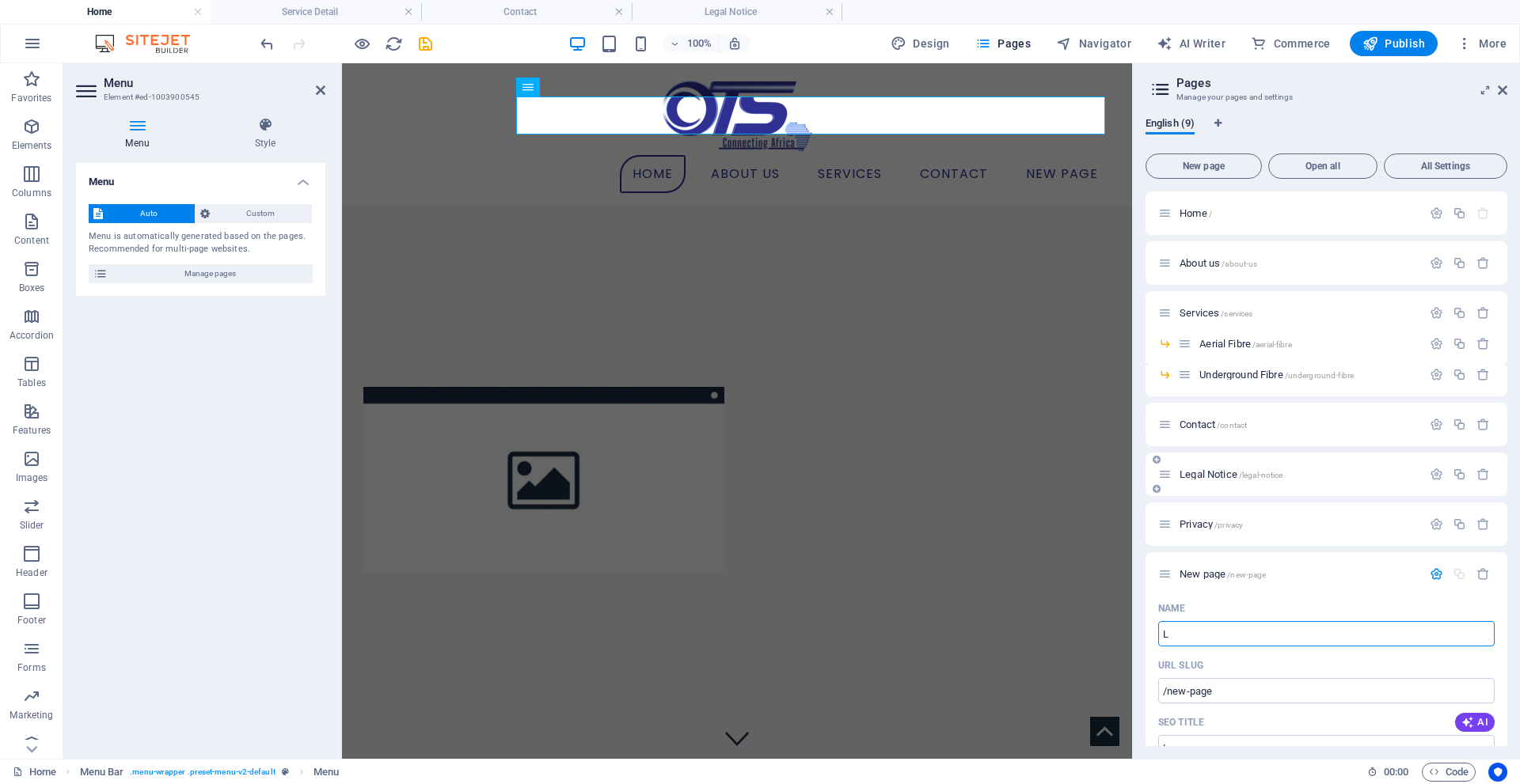
type input "L"
type input "/l"
type input "/"
type input "In"
type input "/in"
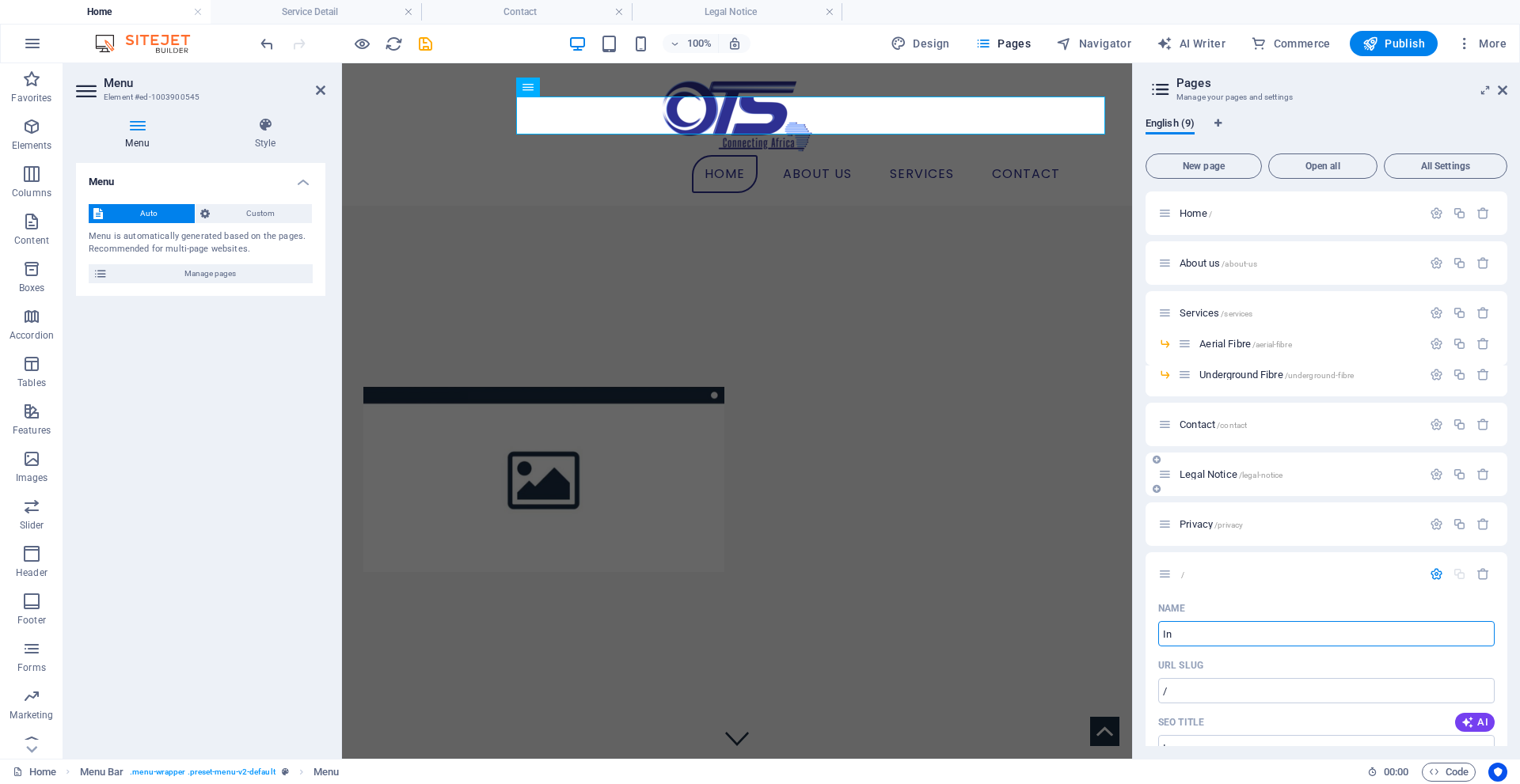
type input "In"
type input "I"
type input "O"
type input "/"
type input "OTA"
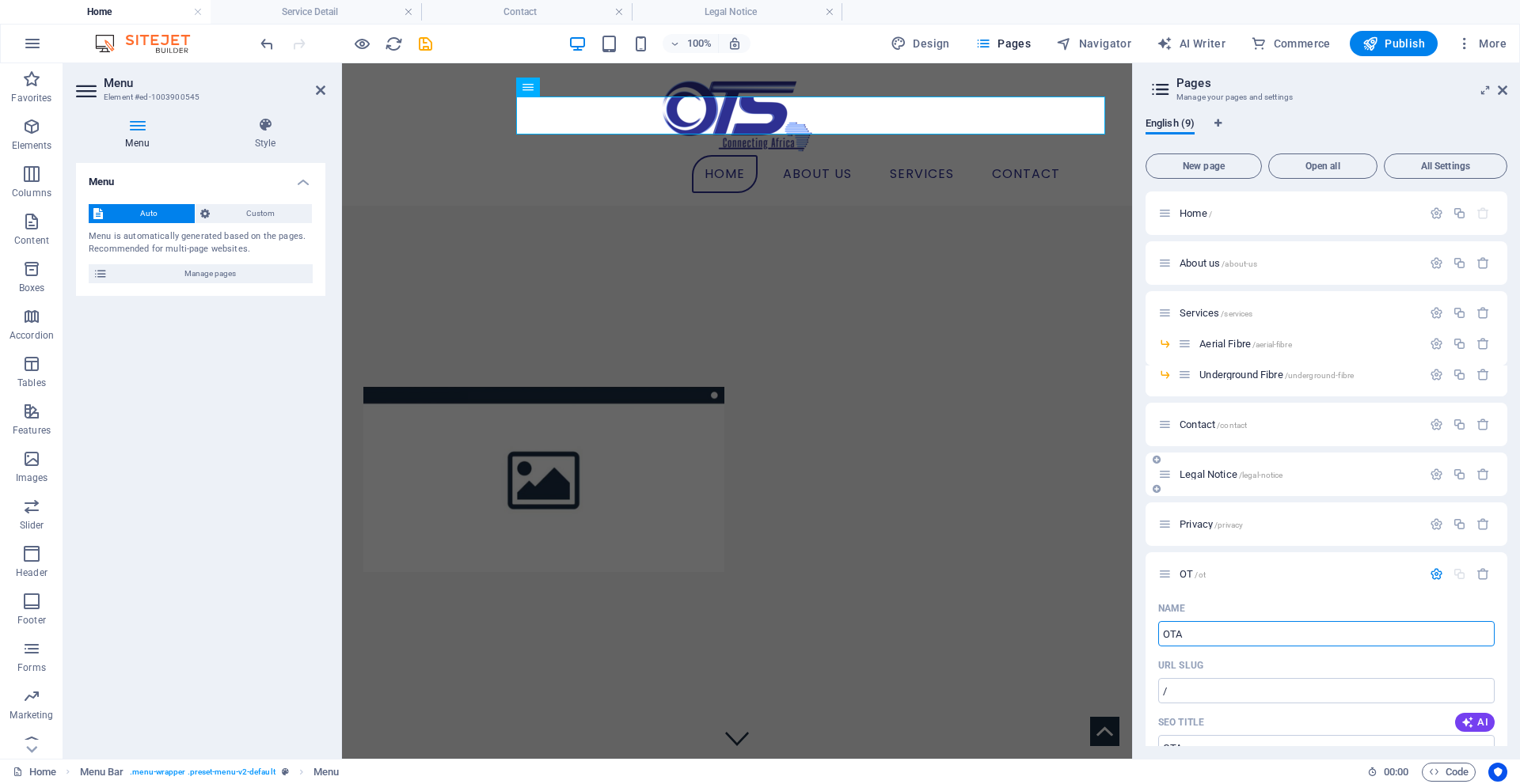
type input "/ot"
type input "OT"
type input "OTA"
type input "/ota"
type input "OTA"
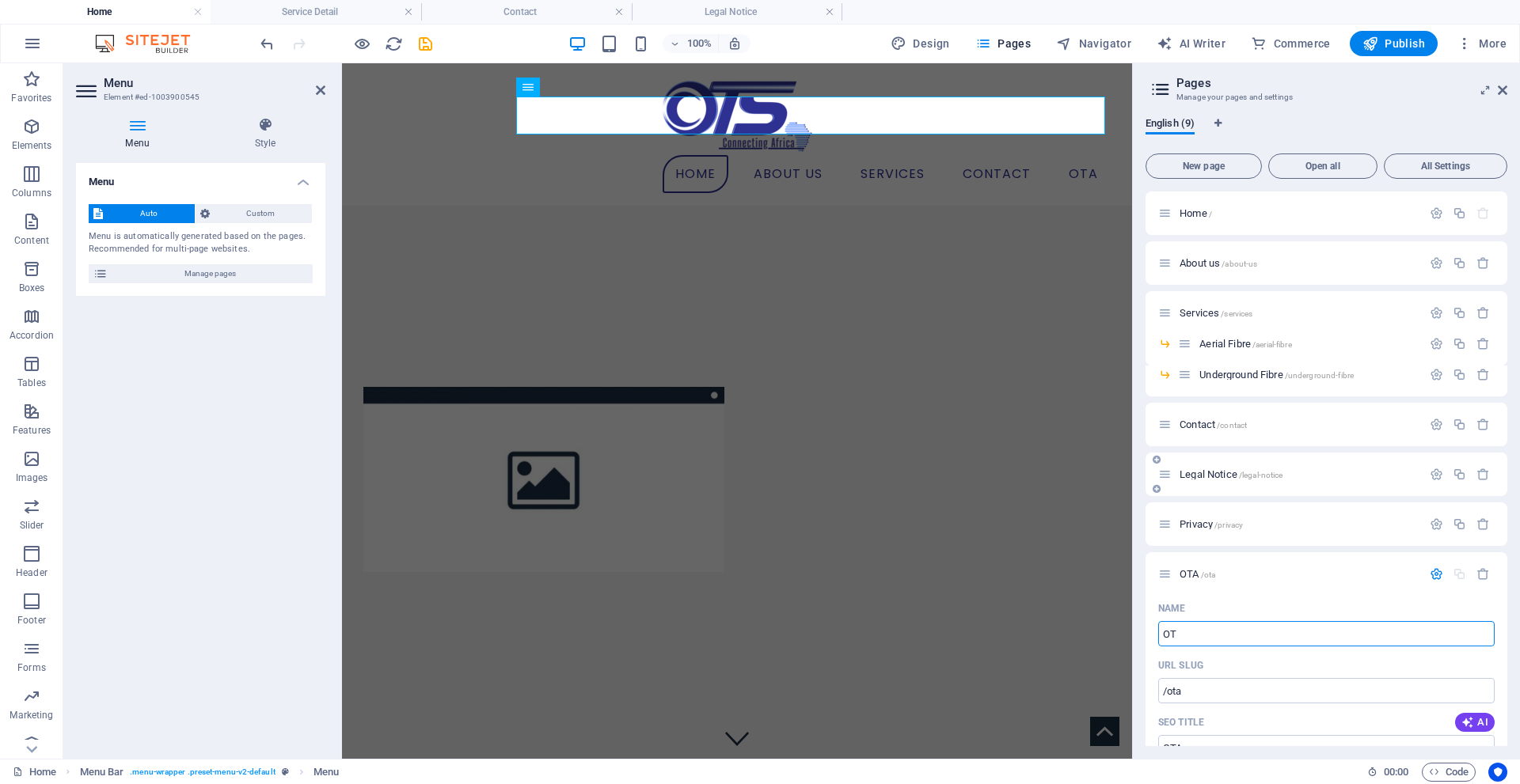
type input "OTS"
type input "/ot"
type input "OT"
type input "OTS"
type input "/ots"
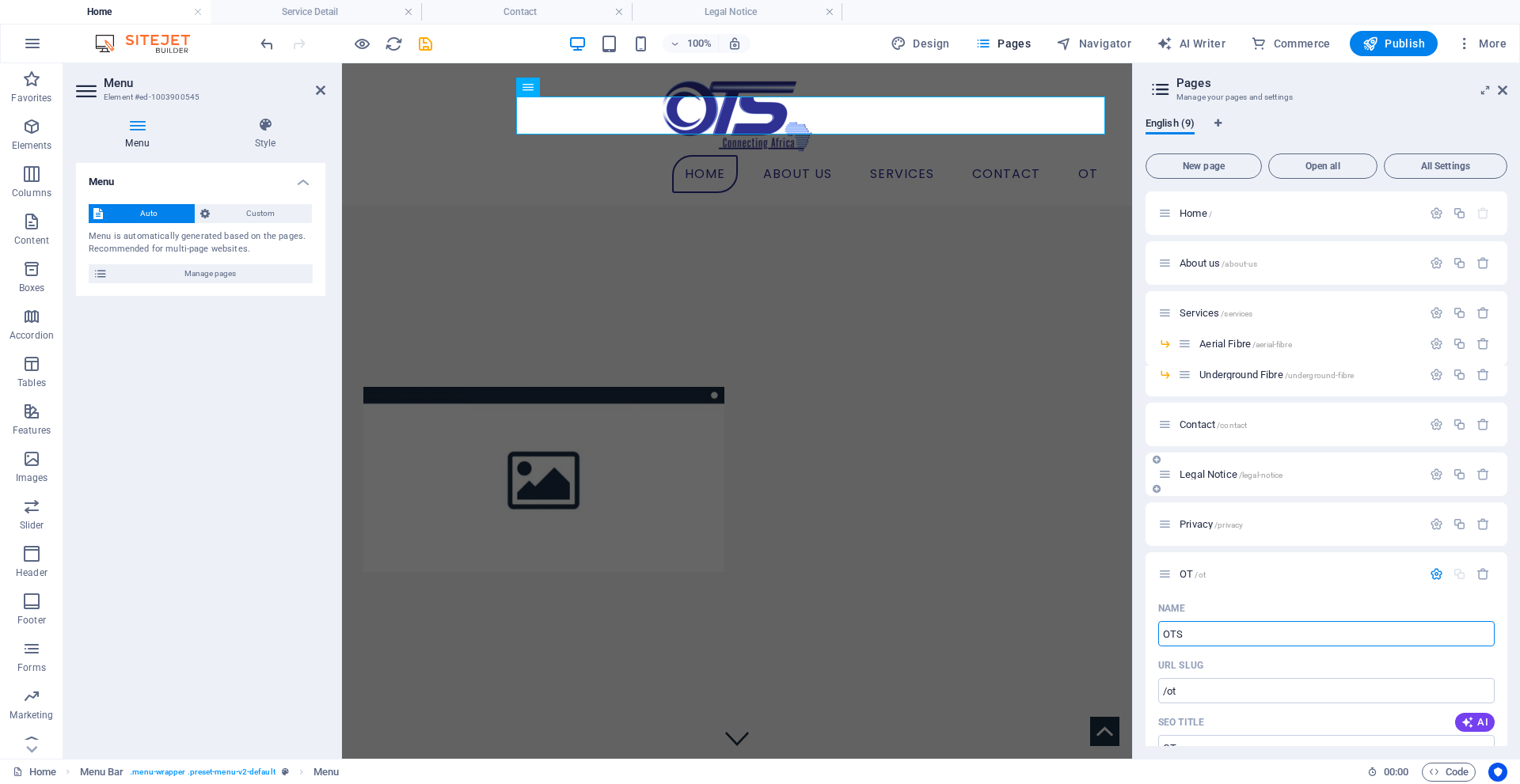
type input "OTS"
type input "OTS Login"
type input "/ots-login"
type input "OTS Login"
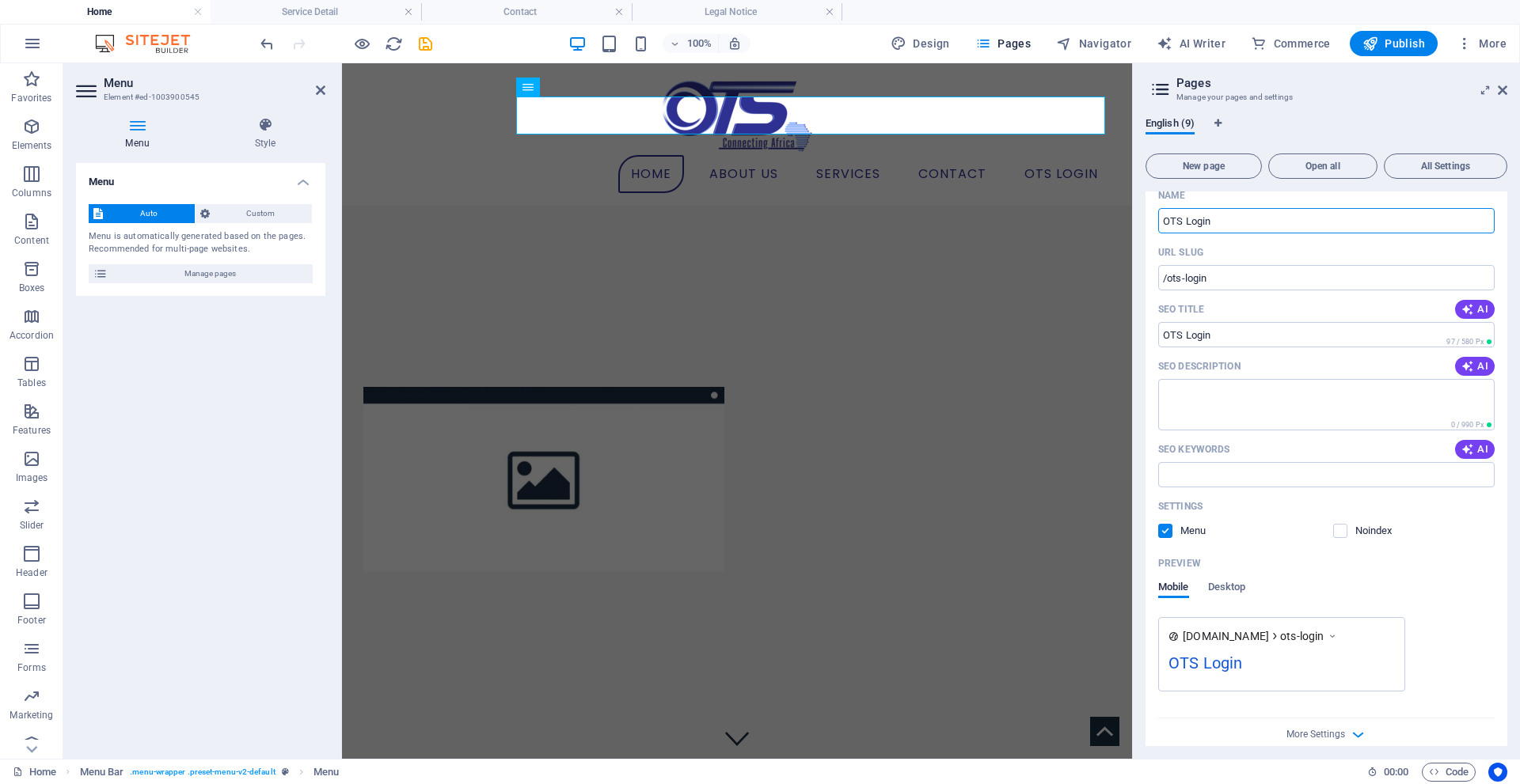
scroll to position [430, 0]
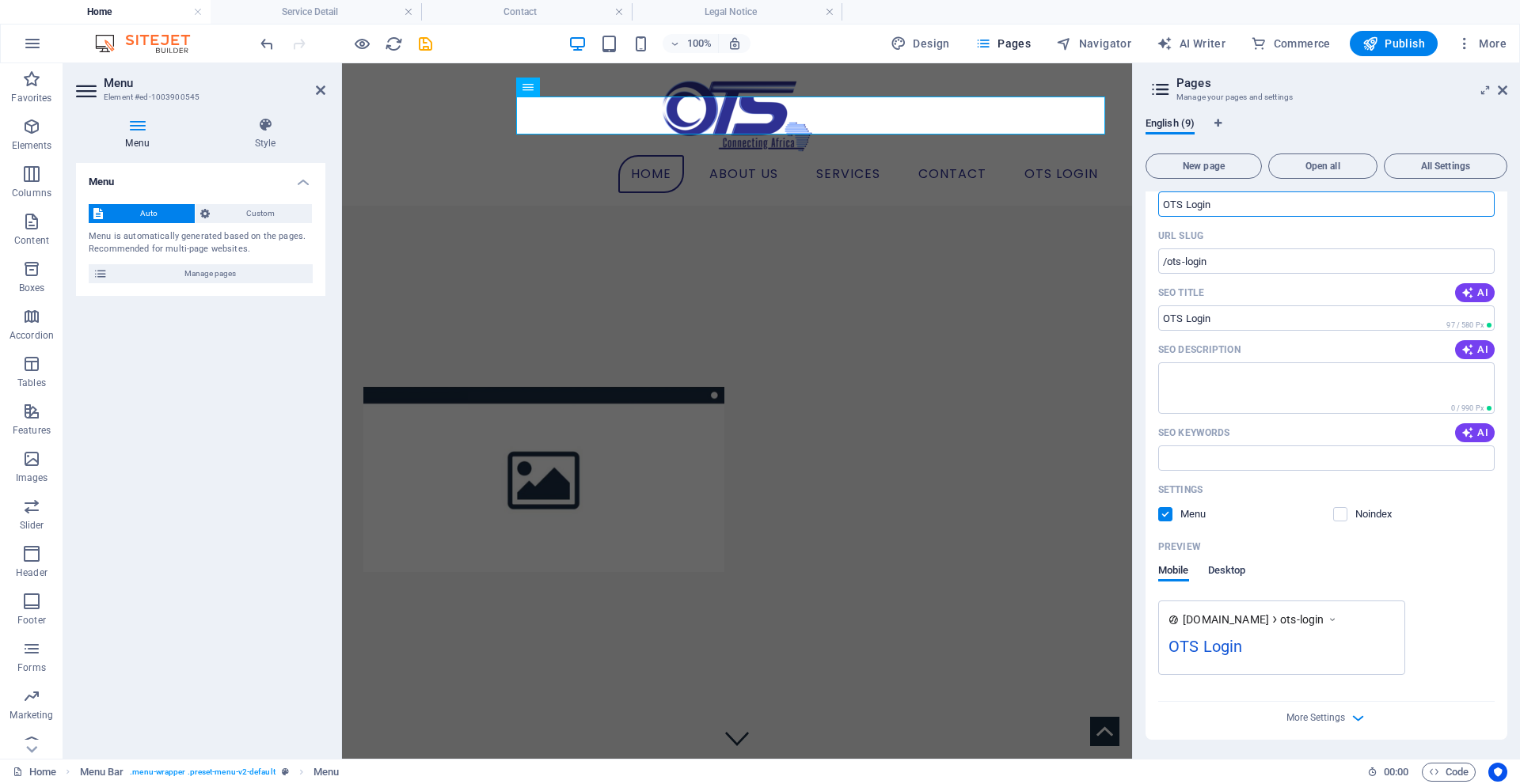
type input "OTS Login"
click at [1217, 573] on span "Desktop" at bounding box center [1227, 572] width 38 height 22
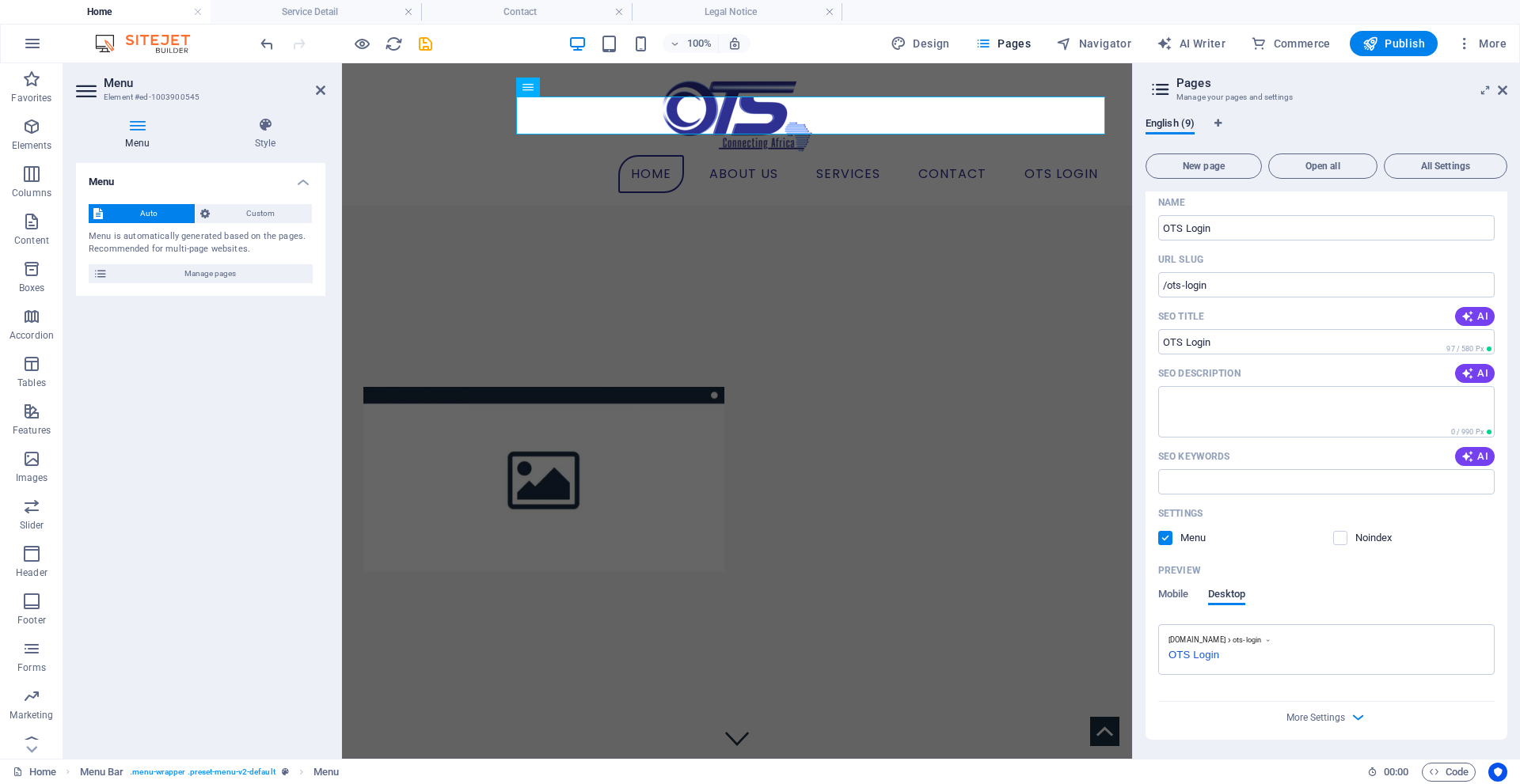
scroll to position [406, 0]
click at [1174, 592] on span "Mobile" at bounding box center [1174, 595] width 31 height 22
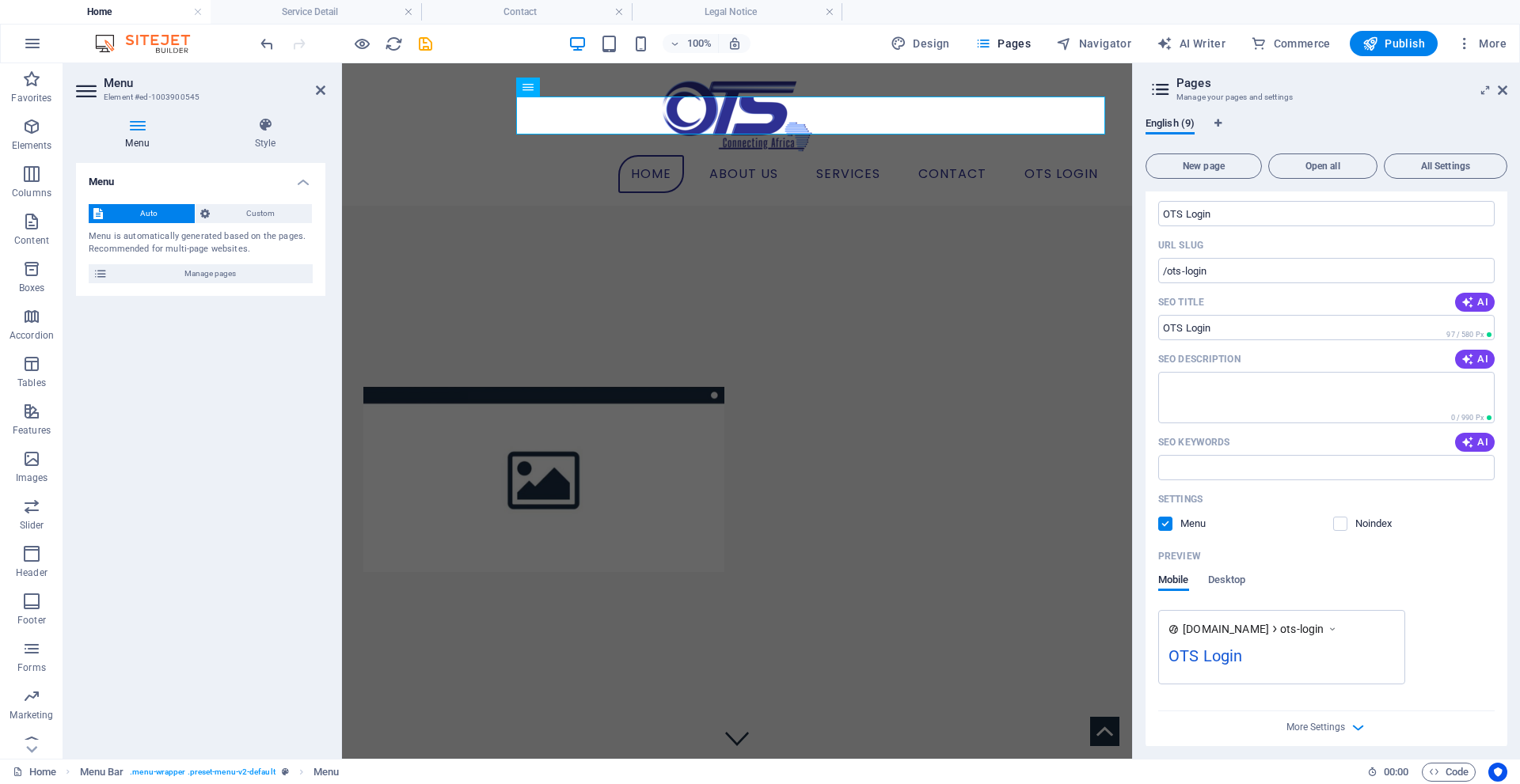
scroll to position [430, 0]
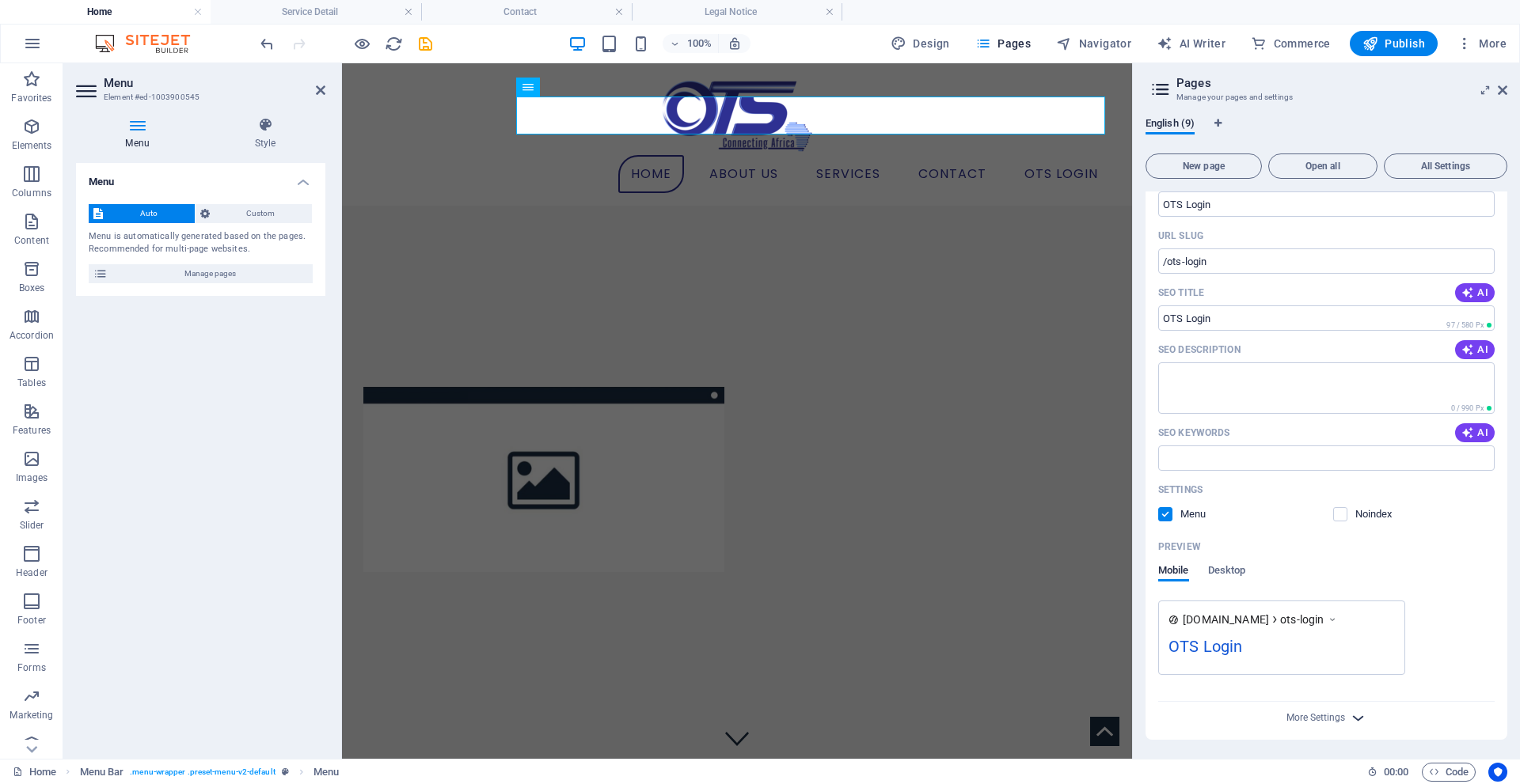
click at [1357, 717] on icon "button" at bounding box center [1358, 718] width 18 height 18
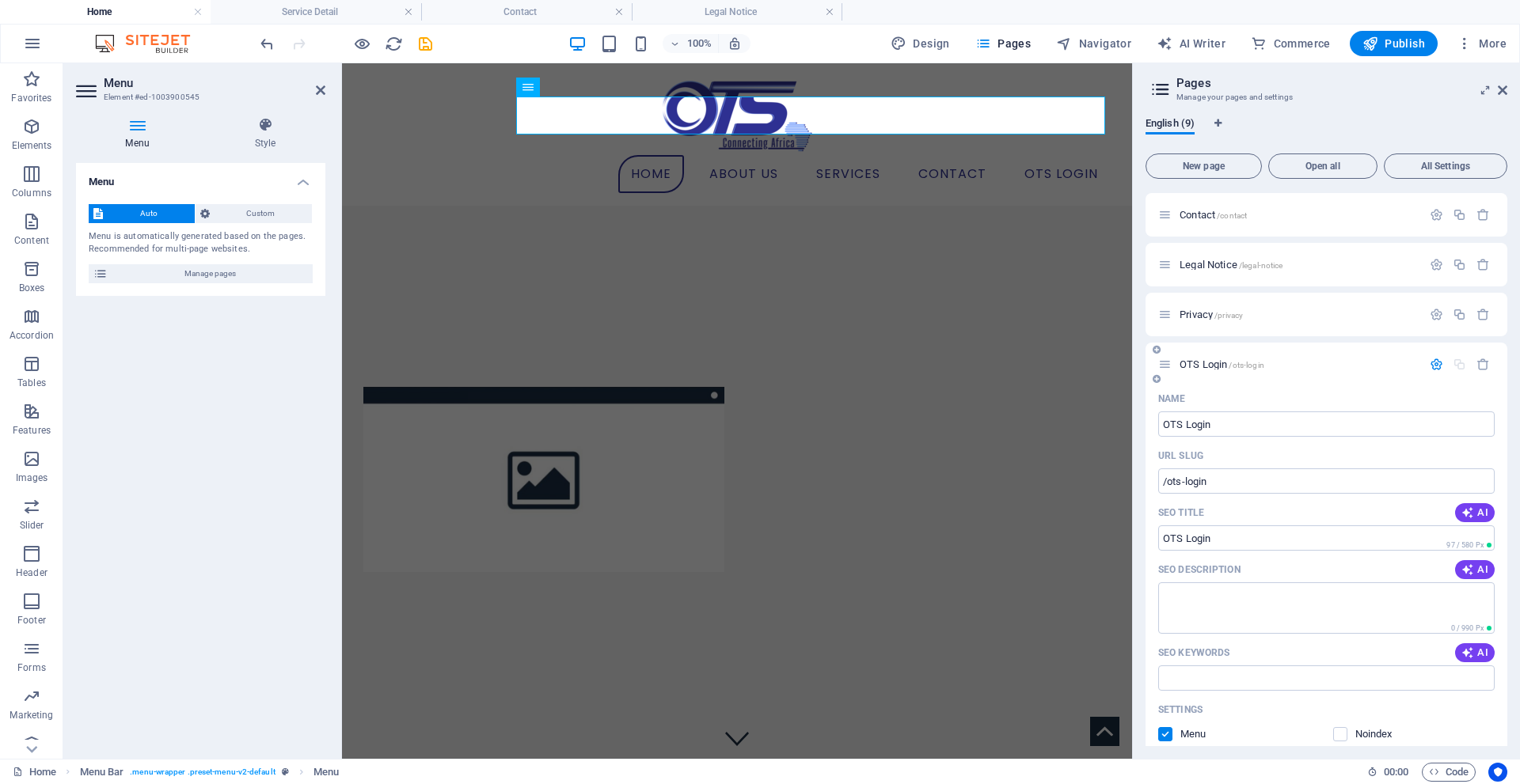
scroll to position [208, 0]
click at [1434, 365] on icon "button" at bounding box center [1437, 365] width 14 height 14
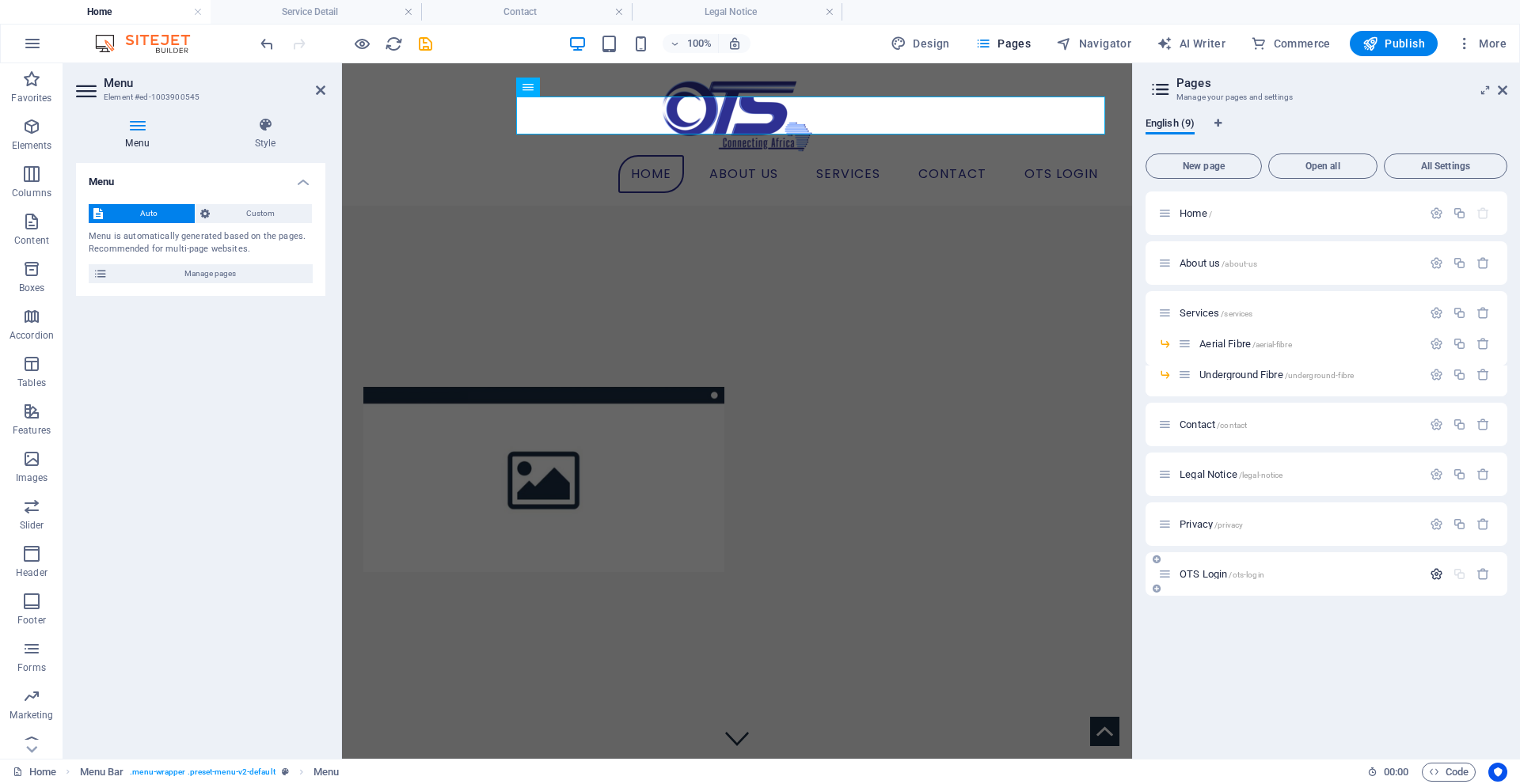
scroll to position [0, 0]
click at [1513, 89] on aside "Pages Manage your pages and settings English (9) New page Open all All Settings…" at bounding box center [1325, 411] width 388 height 696
click at [1505, 93] on icon at bounding box center [1503, 90] width 10 height 13
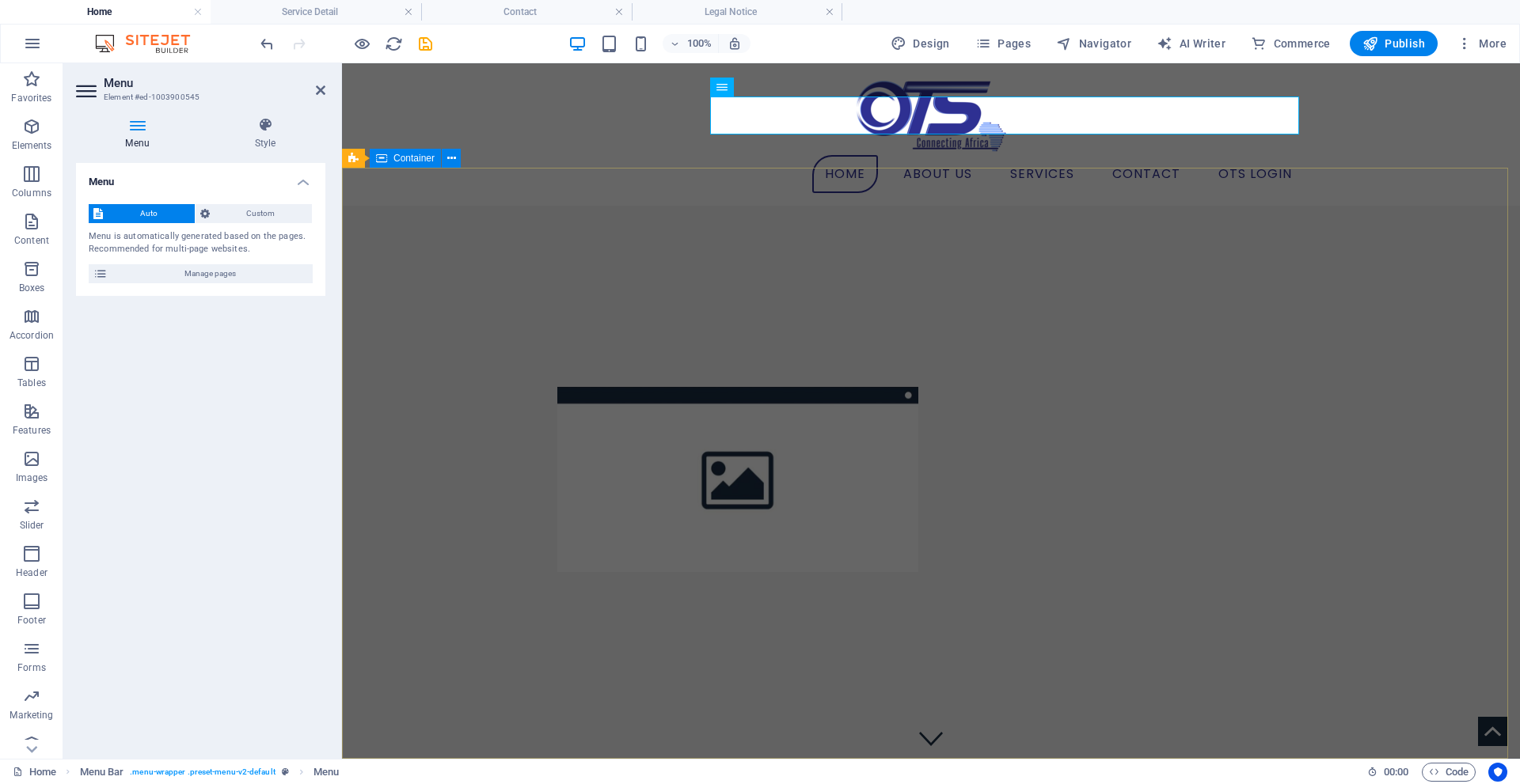
click at [1258, 241] on div at bounding box center [930, 479] width 1177 height 548
